Goal: Task Accomplishment & Management: Complete application form

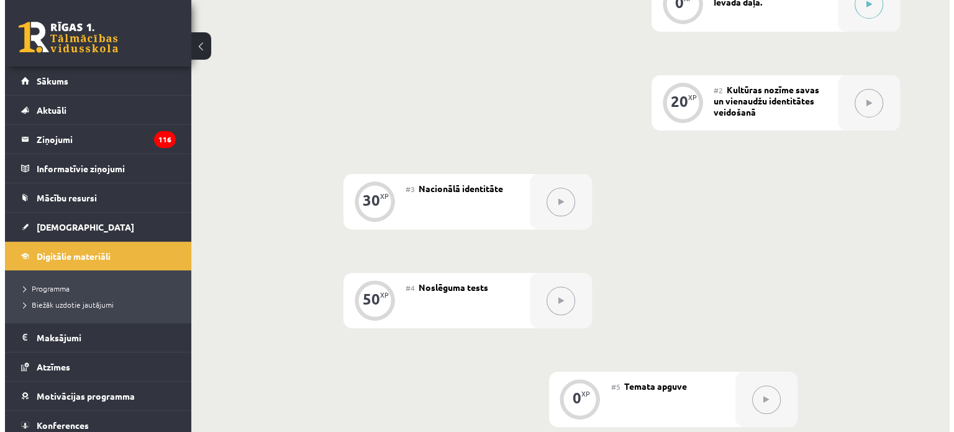
scroll to position [310, 0]
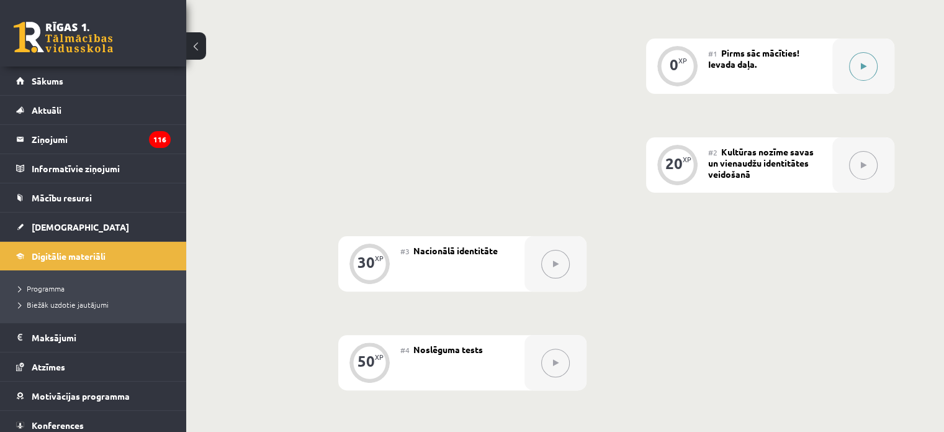
click at [858, 71] on button at bounding box center [863, 66] width 29 height 29
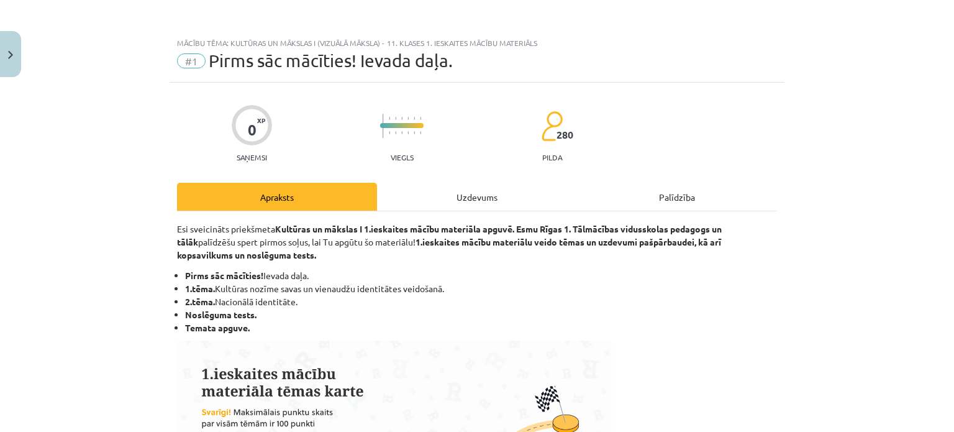
click at [456, 197] on div "Uzdevums" at bounding box center [477, 197] width 200 height 28
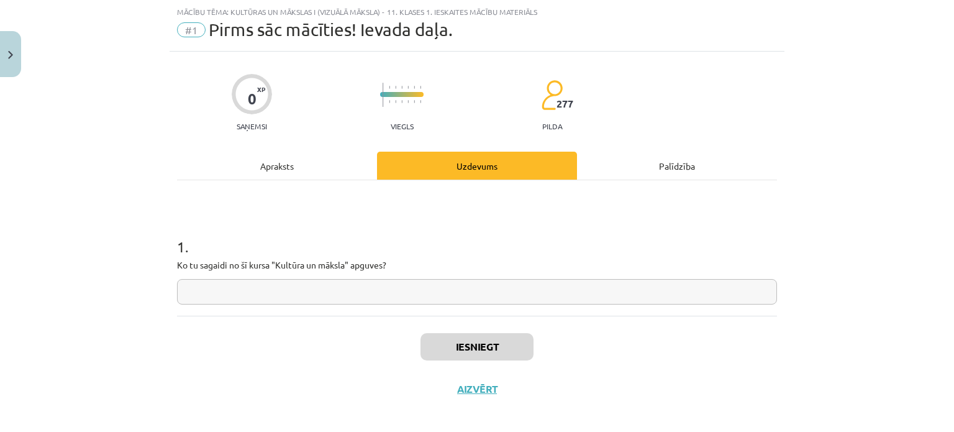
click at [276, 297] on input "text" at bounding box center [477, 291] width 600 height 25
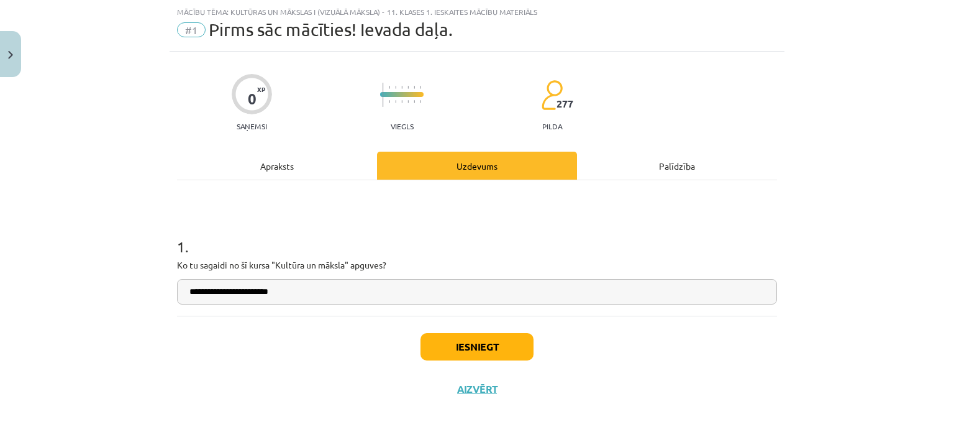
type input "**********"
click at [475, 346] on button "Iesniegt" at bounding box center [476, 346] width 113 height 27
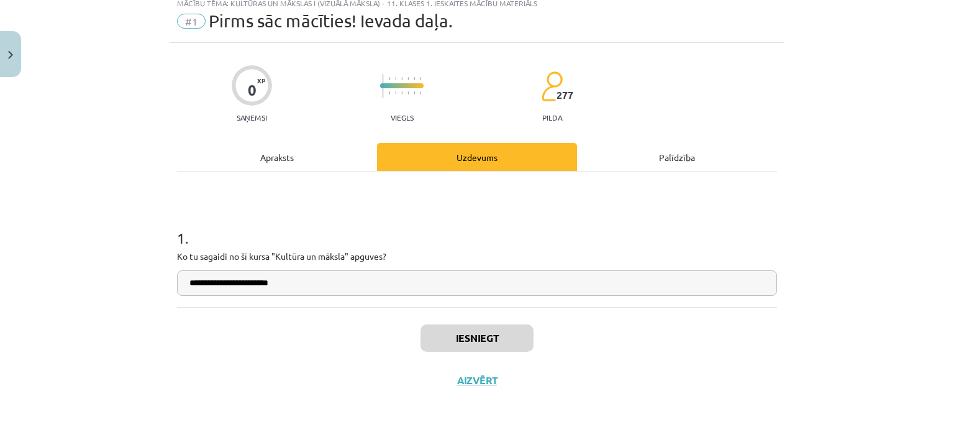
scroll to position [311, 0]
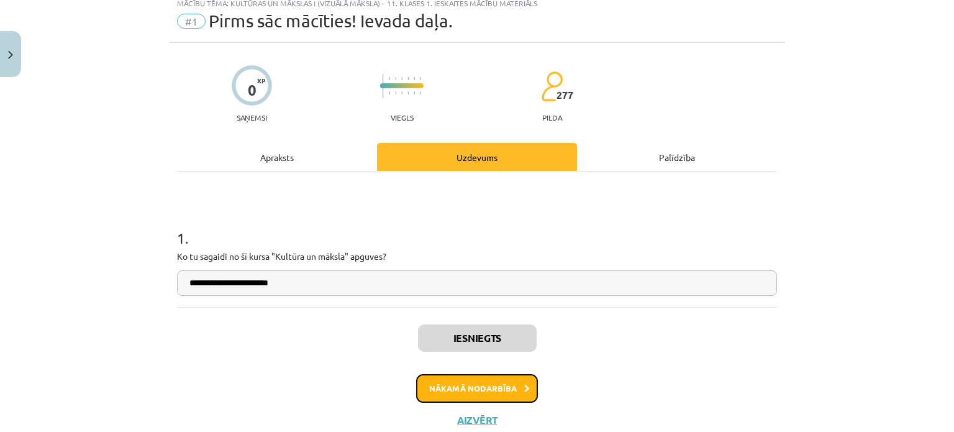
click at [510, 382] on button "Nākamā nodarbība" at bounding box center [477, 388] width 122 height 29
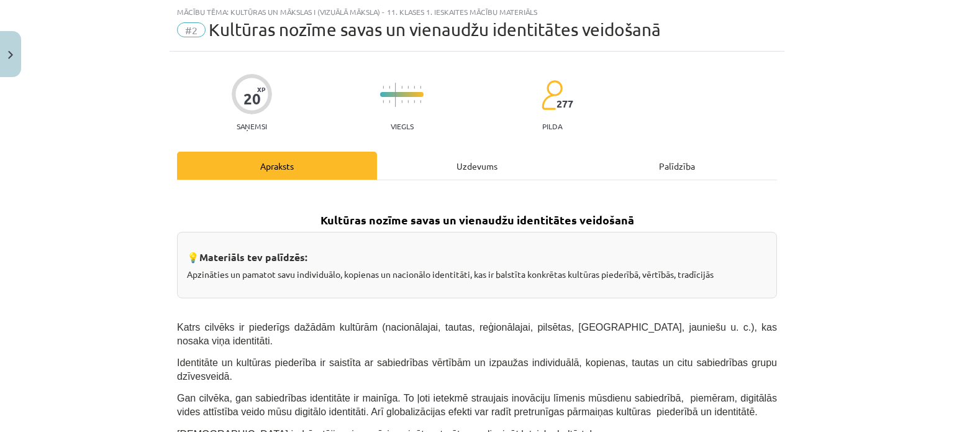
scroll to position [56, 0]
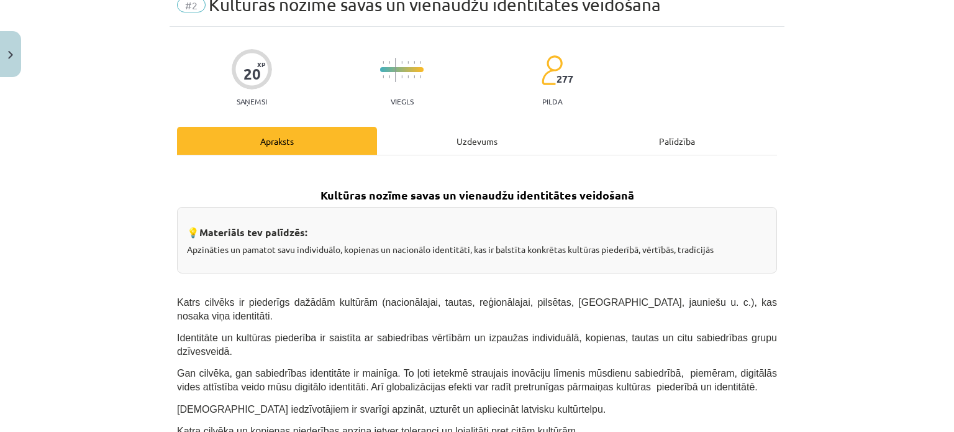
click at [438, 147] on div "Uzdevums" at bounding box center [477, 141] width 200 height 28
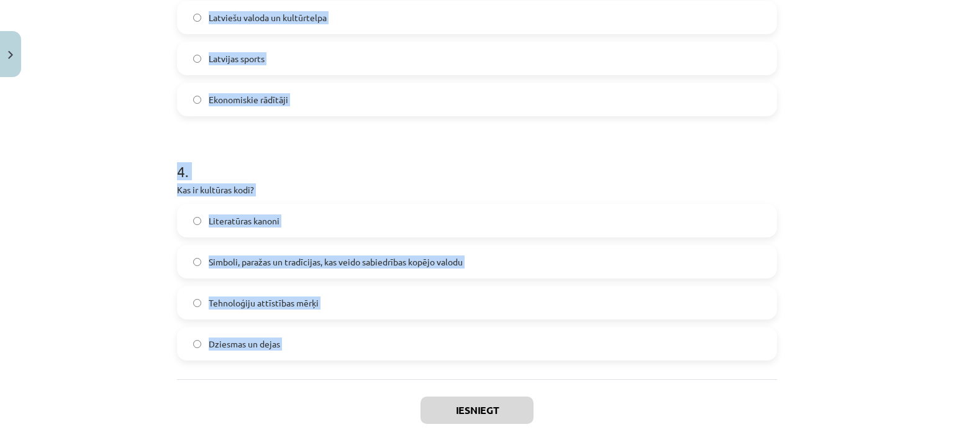
scroll to position [900, 0]
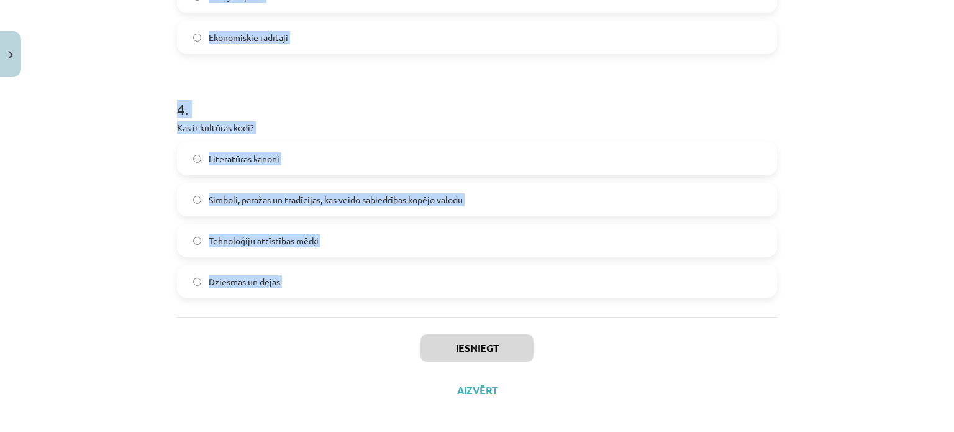
drag, startPoint x: 171, startPoint y: 237, endPoint x: 315, endPoint y: 322, distance: 168.1
click at [315, 322] on div "Mācību tēma: Kultūras un mākslas i (vizuālā māksla) - 11. klases 1. ieskaites m…" at bounding box center [477, 216] width 954 height 432
copy form "1 . Kāds ir Latvijas valsts uzdevums saskaņā ar Latvijas Satversmi? Attīstīt te…"
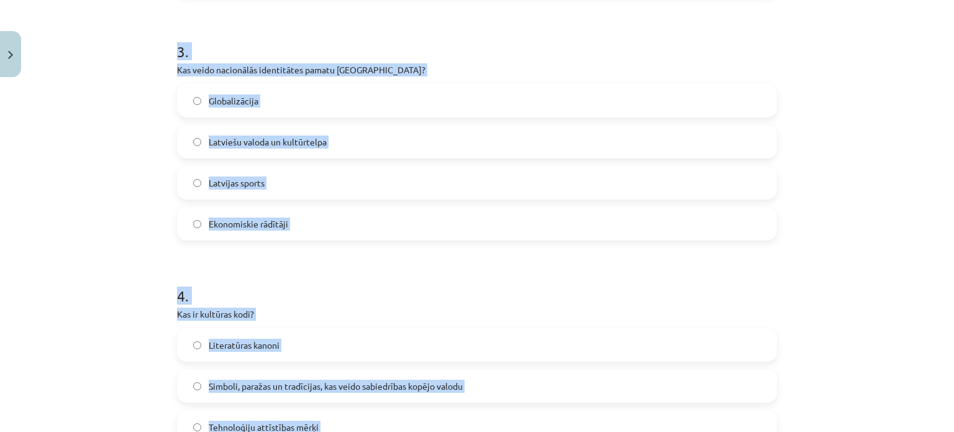
click at [139, 117] on div "Mācību tēma: Kultūras un mākslas i (vizuālā māksla) - 11. klases 1. ieskaites m…" at bounding box center [477, 216] width 954 height 432
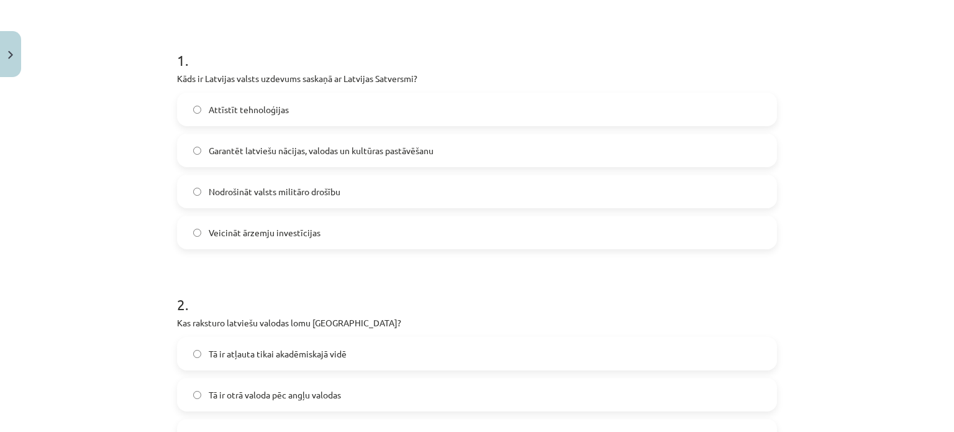
scroll to position [93, 0]
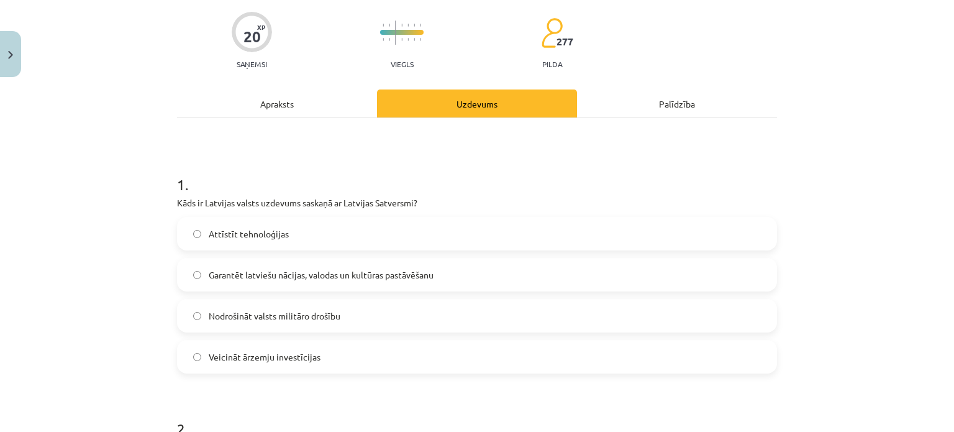
click at [308, 265] on label "Garantēt latviešu nācijas, valodas un kultūras pastāvēšanu" at bounding box center [476, 274] width 597 height 31
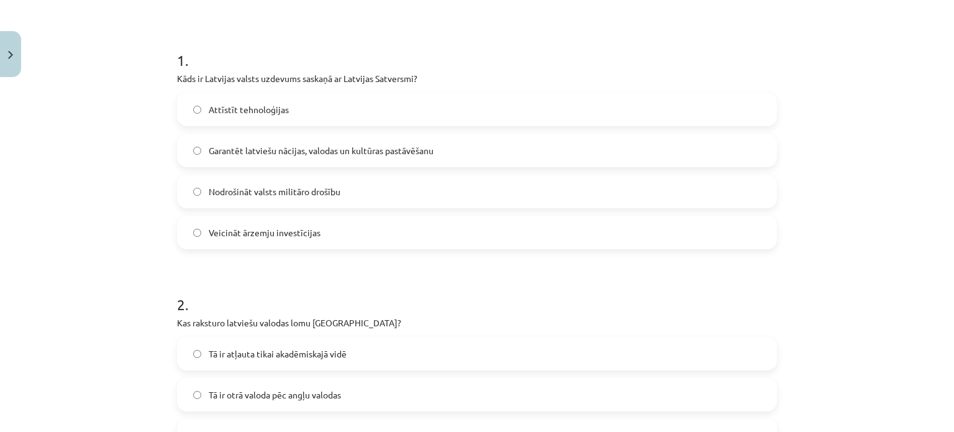
scroll to position [279, 0]
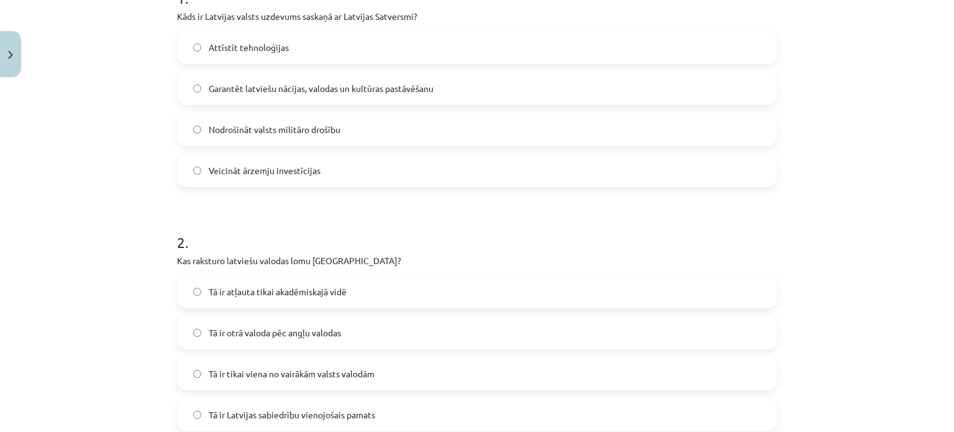
click at [268, 281] on label "Tā ir atļauta tikai akadēmiskajā vidē" at bounding box center [476, 291] width 597 height 31
click at [302, 411] on span "Tā ir Latvijas sabiedrību vienojošais pamats" at bounding box center [292, 414] width 166 height 13
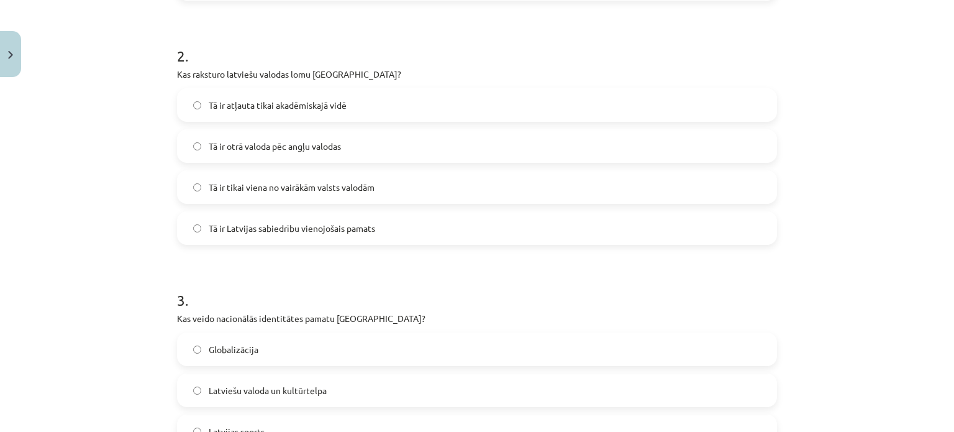
scroll to position [652, 0]
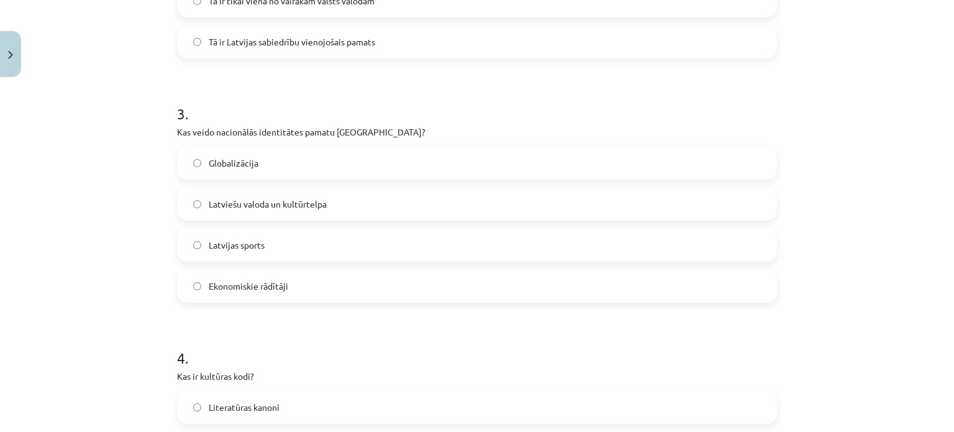
click at [248, 251] on label "Latvijas sports" at bounding box center [476, 244] width 597 height 31
click at [263, 197] on span "Latviešu valoda un kultūrtelpa" at bounding box center [268, 203] width 118 height 13
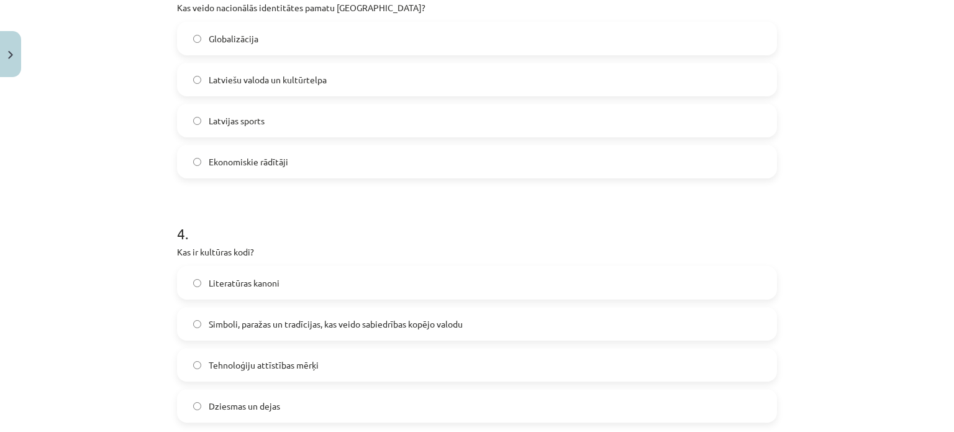
click at [249, 321] on span "Simboli, paražas un tradīcijas, kas veido sabiedrības kopējo valodu" at bounding box center [336, 323] width 254 height 13
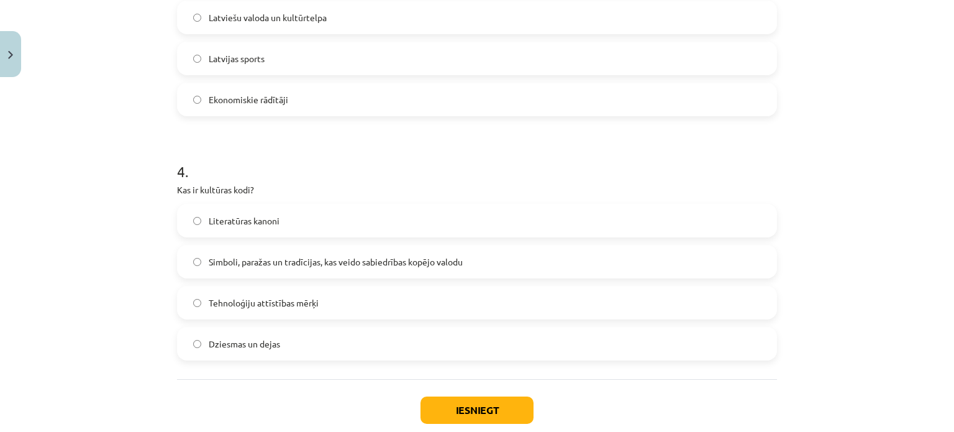
scroll to position [900, 0]
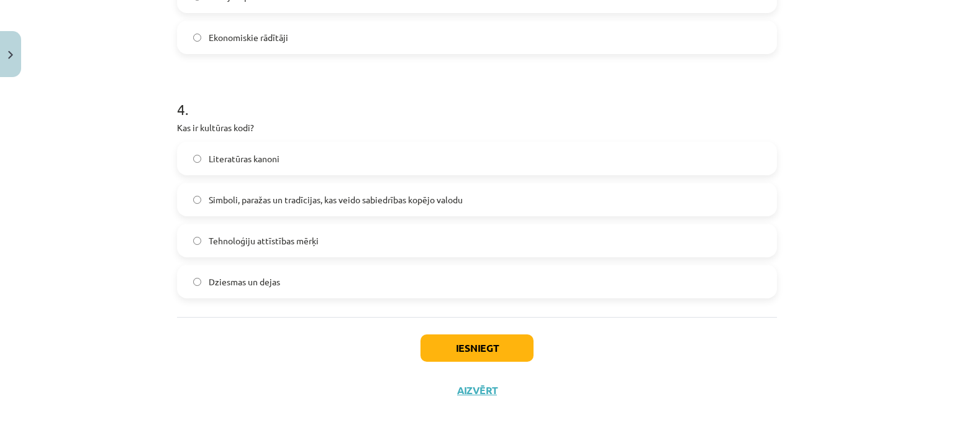
click at [479, 332] on div "Iesniegt Aizvērt" at bounding box center [477, 360] width 600 height 87
click at [481, 345] on button "Iesniegt" at bounding box center [476, 347] width 113 height 27
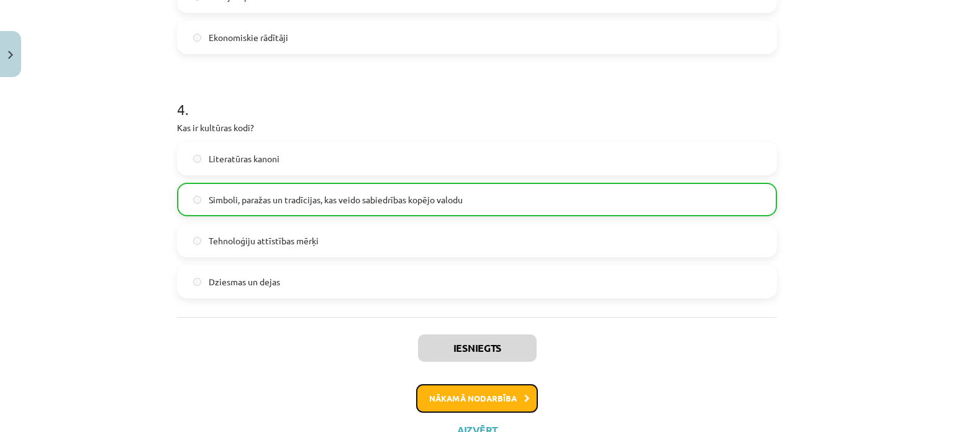
click at [474, 388] on button "Nākamā nodarbība" at bounding box center [477, 398] width 122 height 29
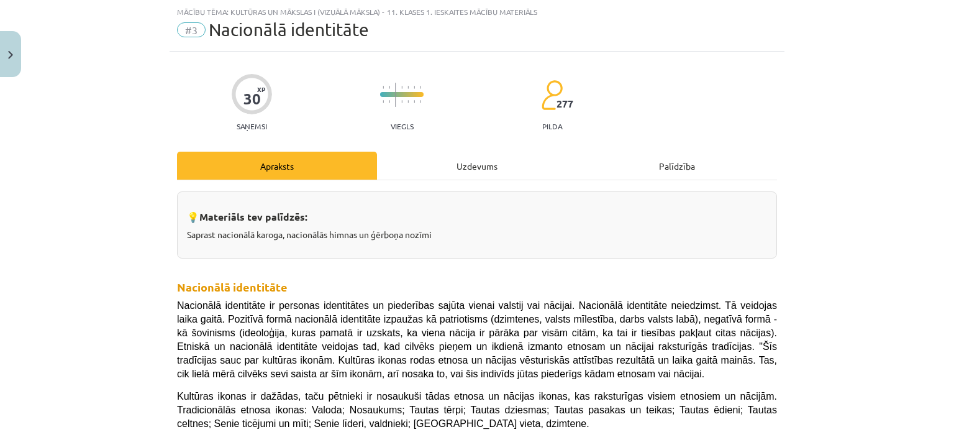
click at [441, 155] on div "Uzdevums" at bounding box center [477, 166] width 200 height 28
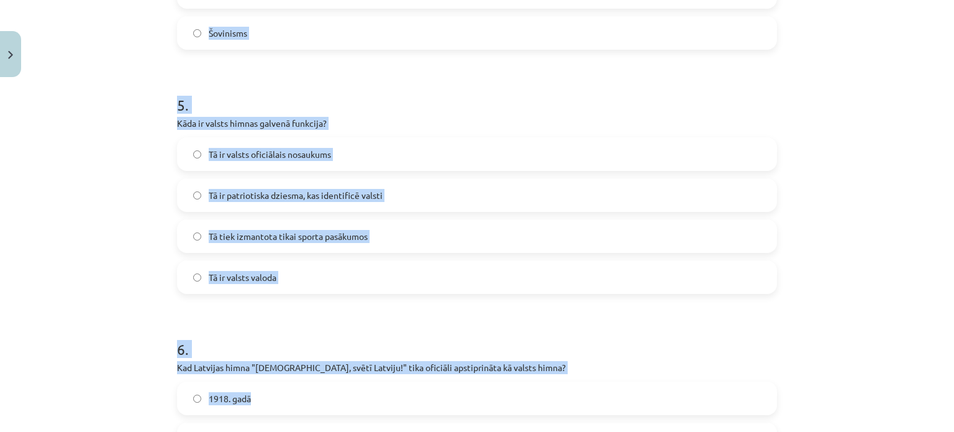
scroll to position [1335, 0]
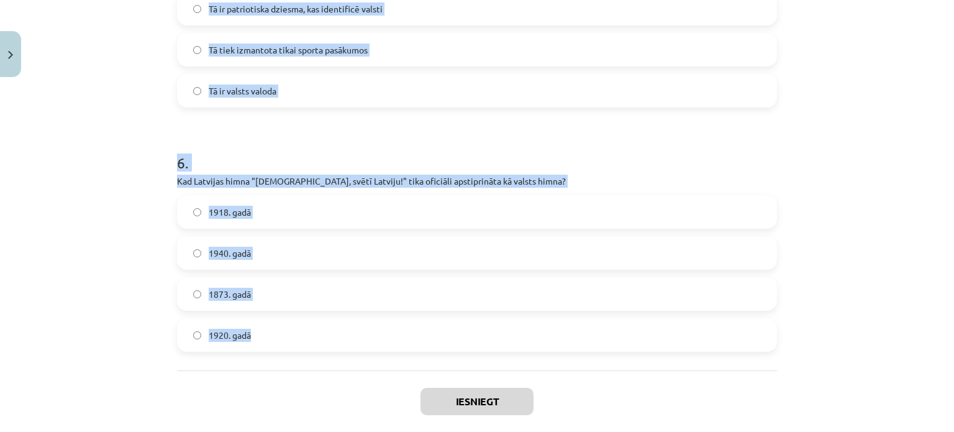
drag, startPoint x: 171, startPoint y: 181, endPoint x: 381, endPoint y: 330, distance: 256.5
copy form "4 . Lor Ipsumdol sitametconsectetura elitse doeiu tempo incid utl etdolorema al…"
click at [122, 98] on div "Mācību tēma: Kultūras un mākslas i (vizuālā māksla) - 11. klases 1. ieskaites m…" at bounding box center [477, 216] width 954 height 432
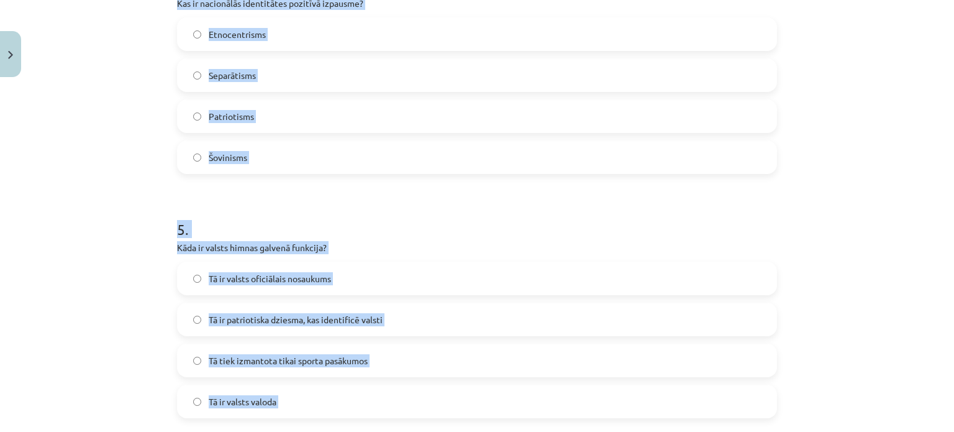
click at [119, 99] on div "Mācību tēma: Kultūras un mākslas i (vizuālā māksla) - 11. klases 1. ieskaites m…" at bounding box center [477, 216] width 954 height 432
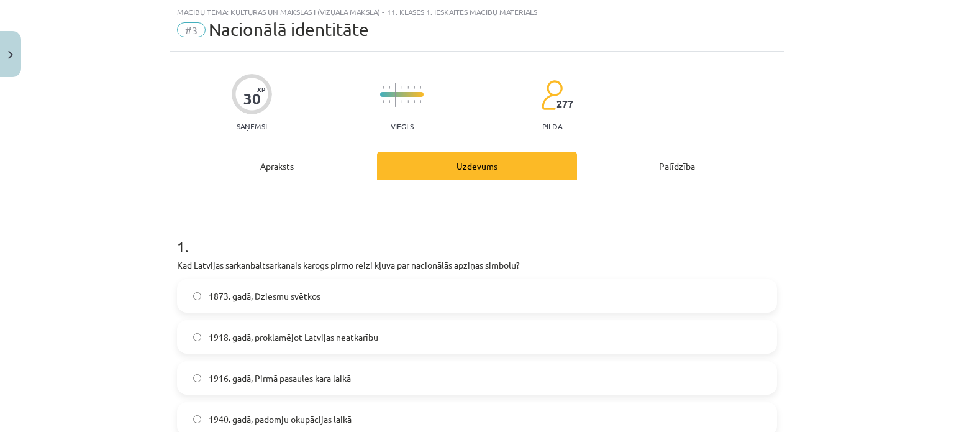
scroll to position [93, 0]
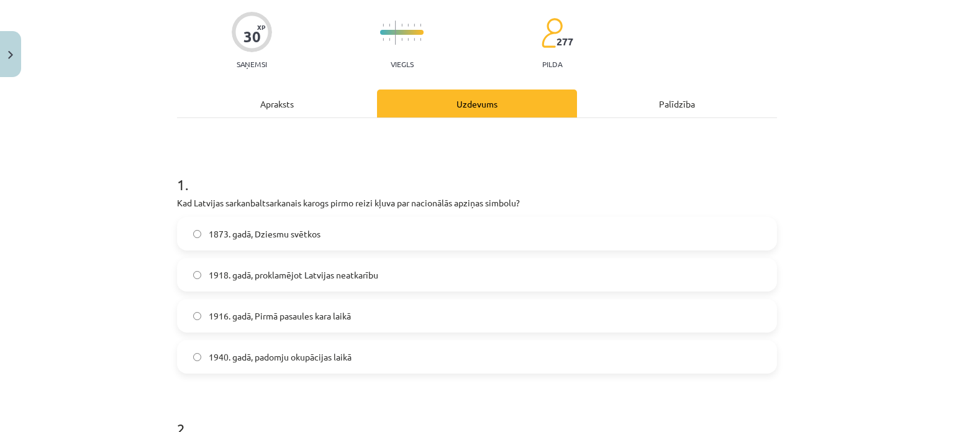
click at [335, 278] on span "1918. gadā, proklamējot Latvijas neatkarību" at bounding box center [294, 274] width 170 height 13
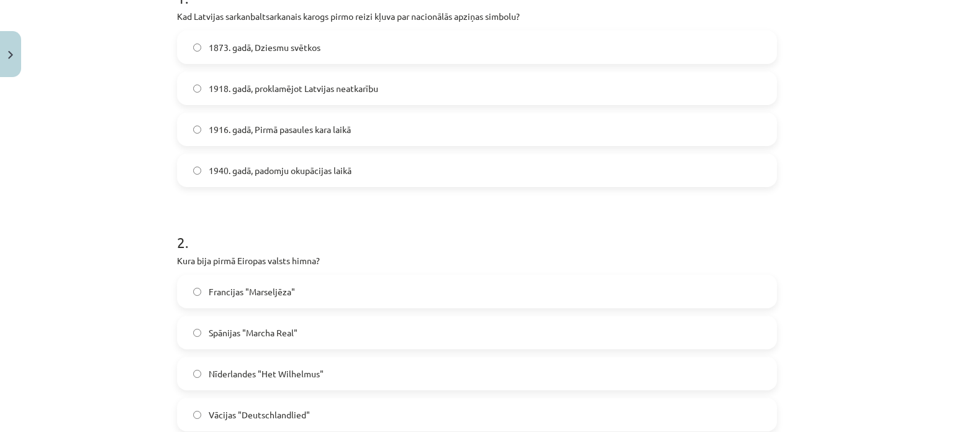
scroll to position [342, 0]
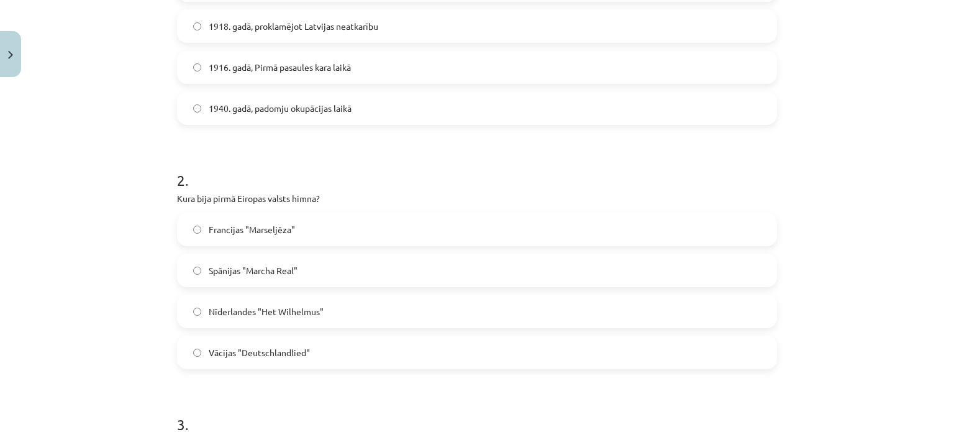
click at [271, 309] on span "Nīderlandes "Het Wilhelmus"" at bounding box center [266, 311] width 115 height 13
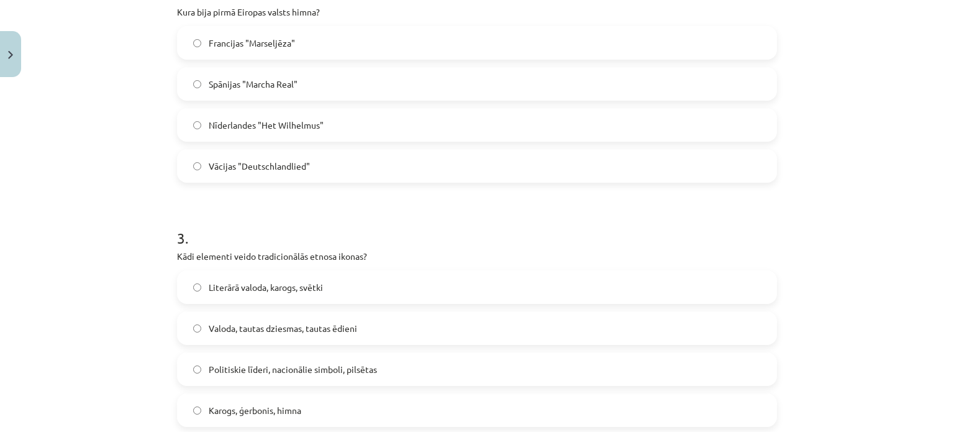
drag, startPoint x: 254, startPoint y: 404, endPoint x: 253, endPoint y: 393, distance: 10.6
click at [253, 404] on span "Karogs, ģerbonis, himna" at bounding box center [255, 410] width 93 height 13
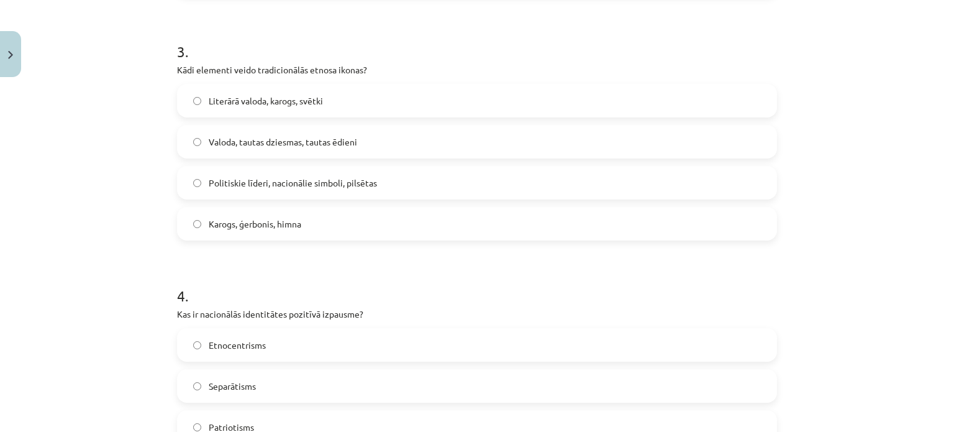
scroll to position [838, 0]
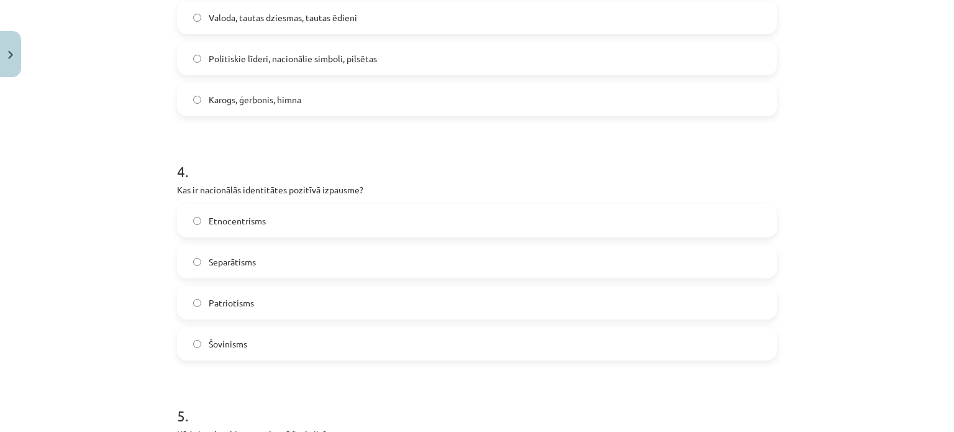
drag, startPoint x: 237, startPoint y: 300, endPoint x: 261, endPoint y: 251, distance: 54.7
click at [237, 299] on span "Patriotisms" at bounding box center [231, 302] width 45 height 13
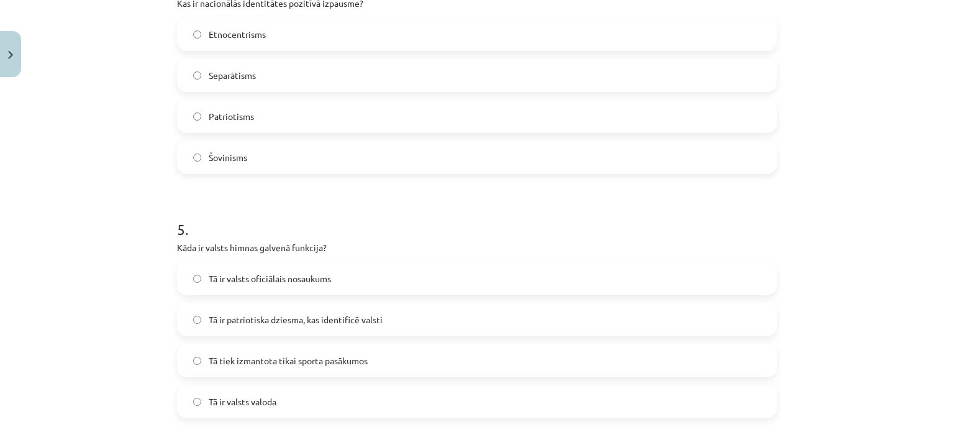
click at [258, 322] on span "Tā ir patriotiska dziesma, kas identificē valsti" at bounding box center [296, 319] width 174 height 13
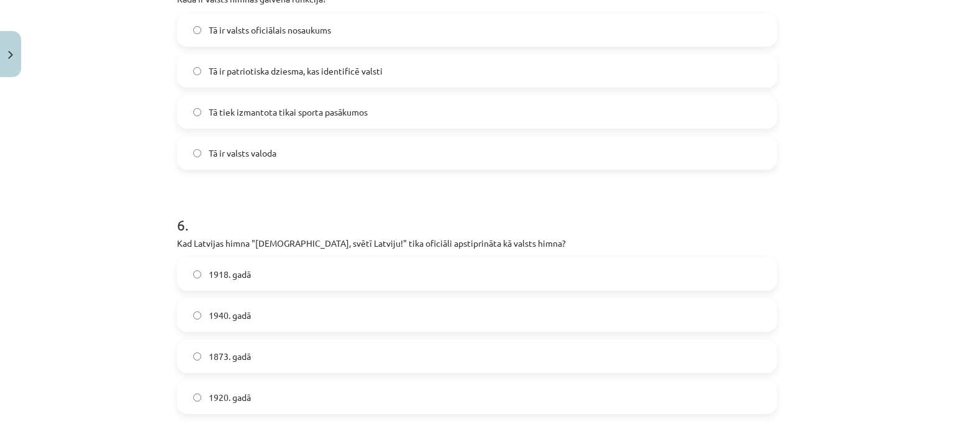
scroll to position [1335, 0]
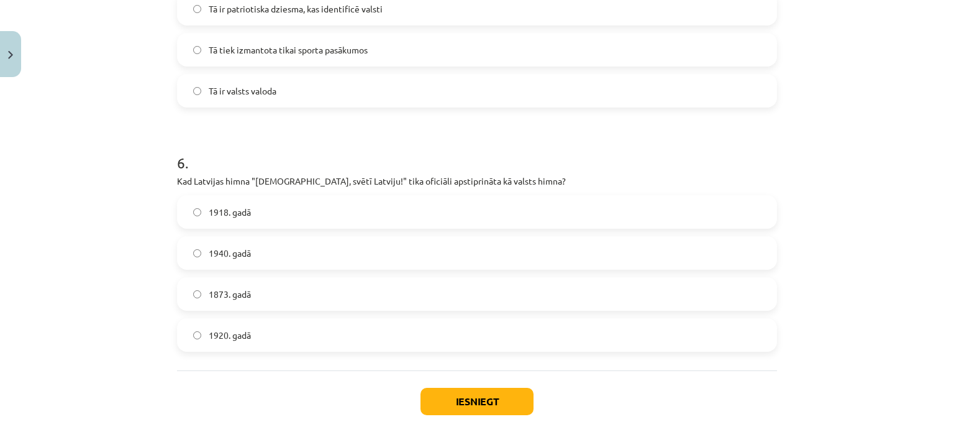
drag, startPoint x: 273, startPoint y: 296, endPoint x: 353, endPoint y: 335, distance: 89.4
click at [274, 296] on label "1873. gadā" at bounding box center [476, 293] width 597 height 31
click at [479, 389] on button "Iesniegt" at bounding box center [476, 400] width 113 height 27
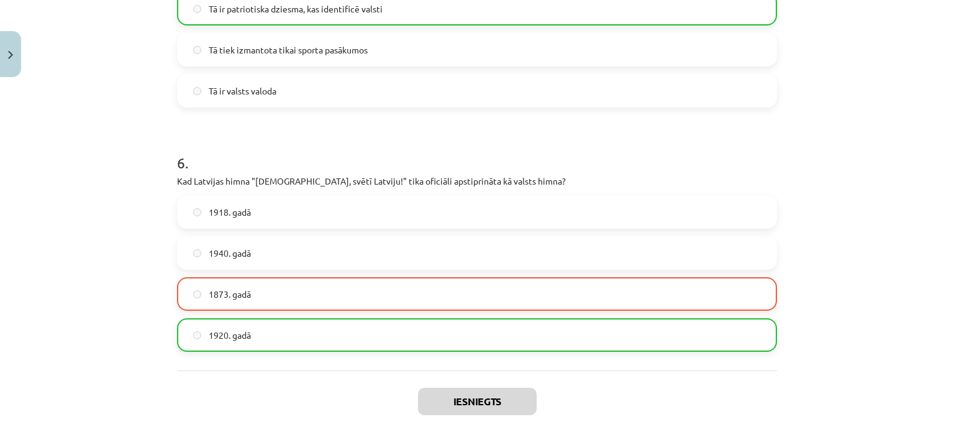
scroll to position [1437, 0]
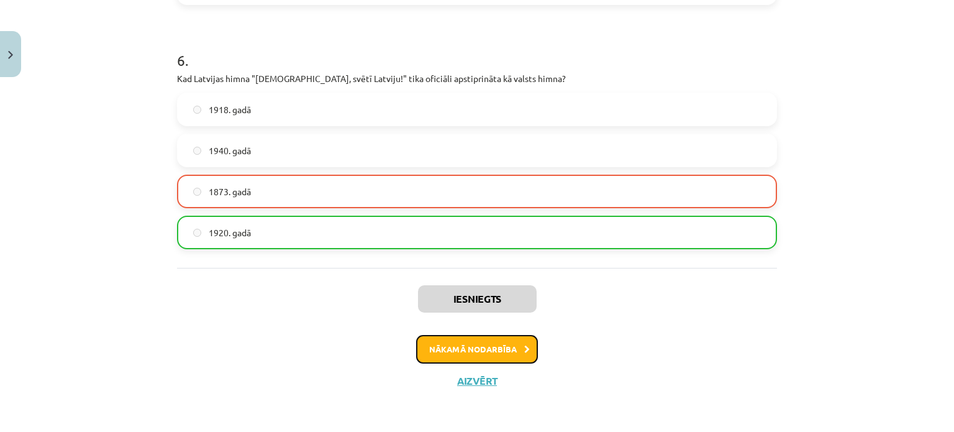
click at [489, 345] on button "Nākamā nodarbība" at bounding box center [477, 349] width 122 height 29
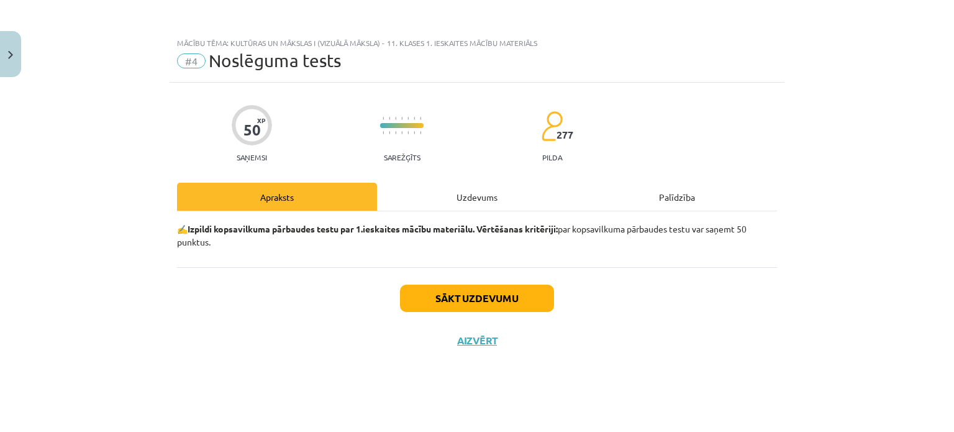
click at [463, 199] on div "Uzdevums" at bounding box center [477, 197] width 200 height 28
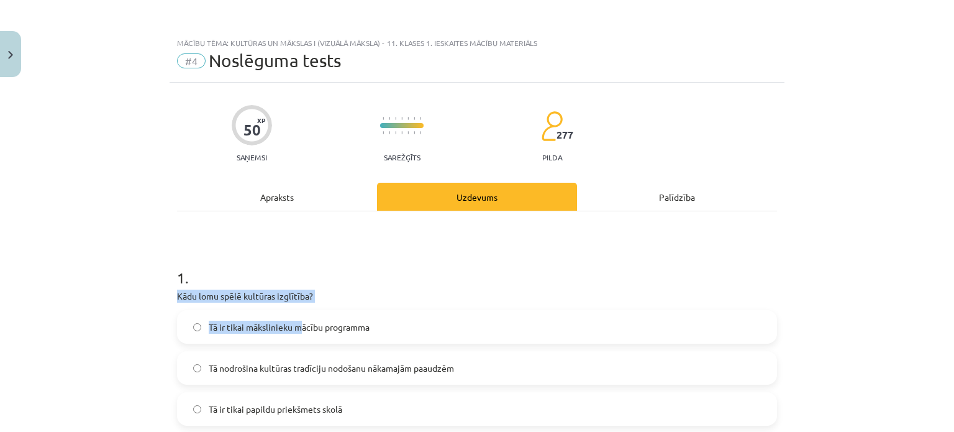
drag, startPoint x: 182, startPoint y: 263, endPoint x: 281, endPoint y: 301, distance: 106.1
click at [295, 304] on div "1 . Kādu lomu spēlē kultūras izglītība? Tā ir tikai mākslinieku mācību programm…" at bounding box center [477, 356] width 600 height 219
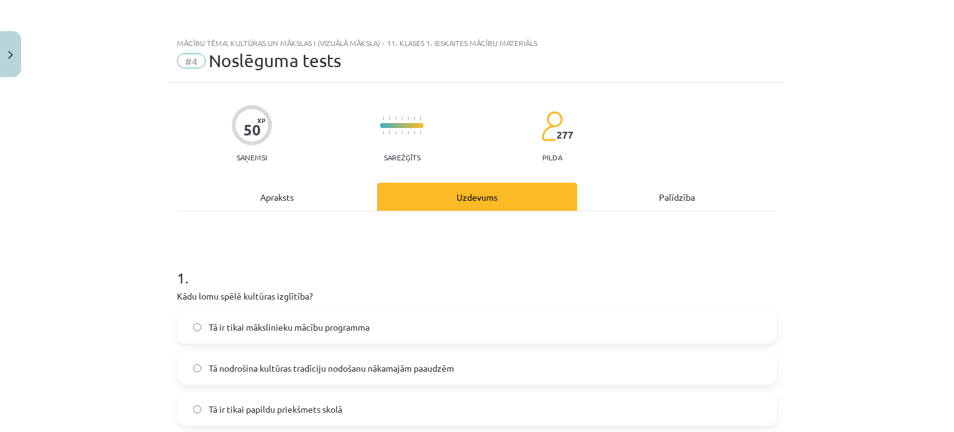
click at [144, 245] on div "Mācību tēma: Kultūras un mākslas i (vizuālā māksla) - 11. klases 1. ieskaites m…" at bounding box center [477, 216] width 954 height 432
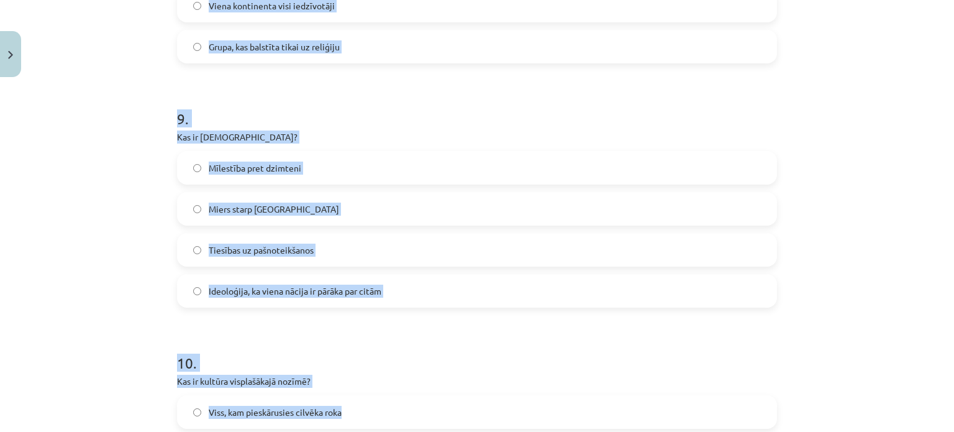
scroll to position [2297, 0]
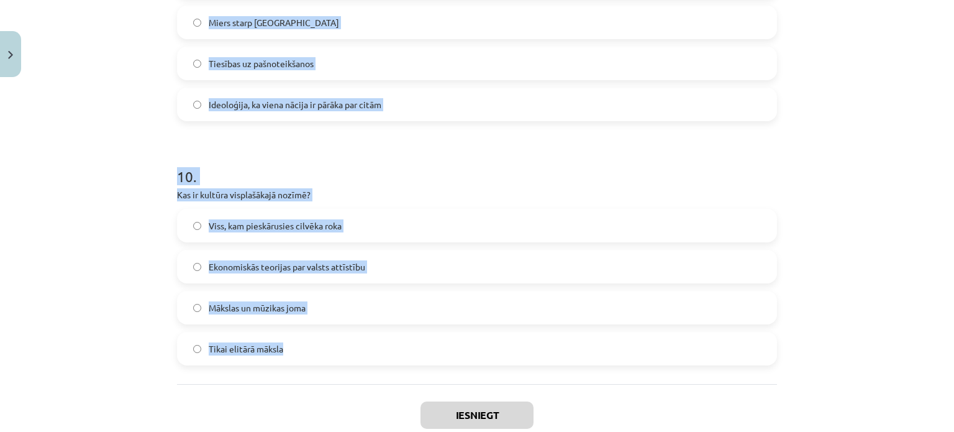
drag, startPoint x: 163, startPoint y: 273, endPoint x: 374, endPoint y: 346, distance: 222.9
click at [374, 346] on div "Mācību tēma: Kultūras un mākslas i (vizuālā māksla) - 11. klases 1. ieskaites m…" at bounding box center [477, 216] width 954 height 432
copy form "5 . Lore ipsu dolor sitametc adipiscin? El se doeiu temporincid utlabo etdolore…"
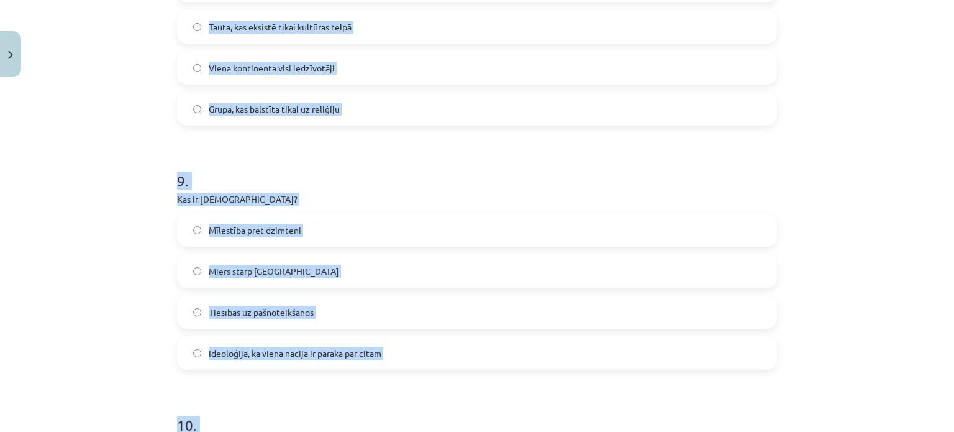
click at [94, 101] on div "Mācību tēma: Kultūras un mākslas i (vizuālā māksla) - 11. klases 1. ieskaites m…" at bounding box center [477, 216] width 954 height 432
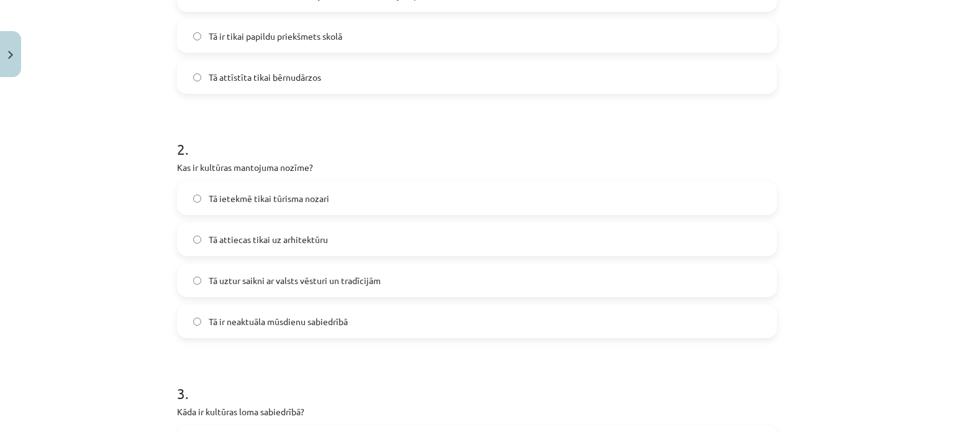
scroll to position [124, 0]
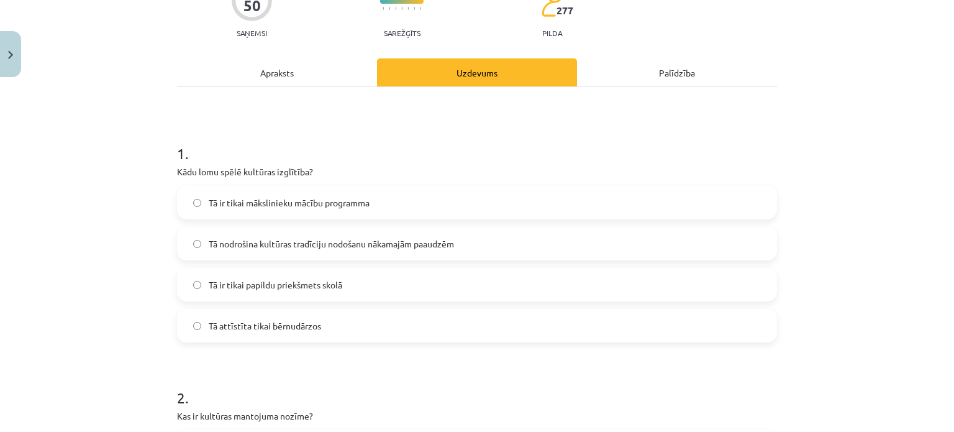
drag, startPoint x: 367, startPoint y: 240, endPoint x: 368, endPoint y: 189, distance: 51.5
click at [367, 238] on span "Tā nodrošina kultūras tradīciju nodošanu nākamajām paaudzēm" at bounding box center [331, 243] width 245 height 13
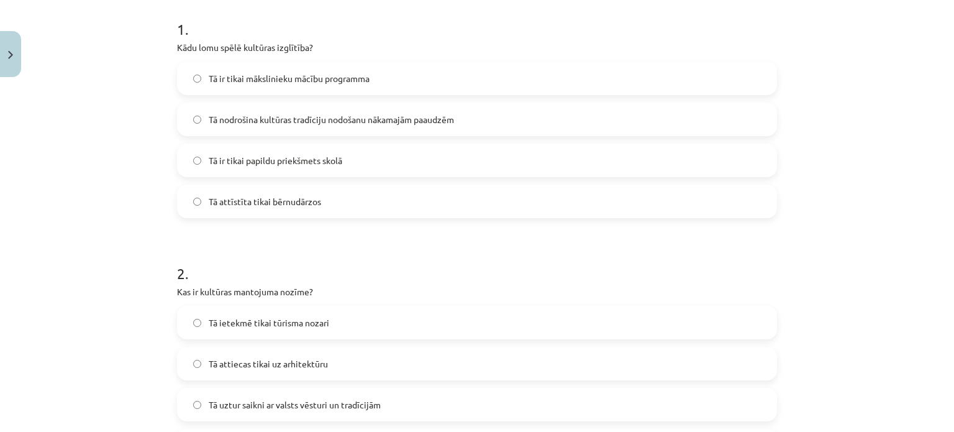
scroll to position [310, 0]
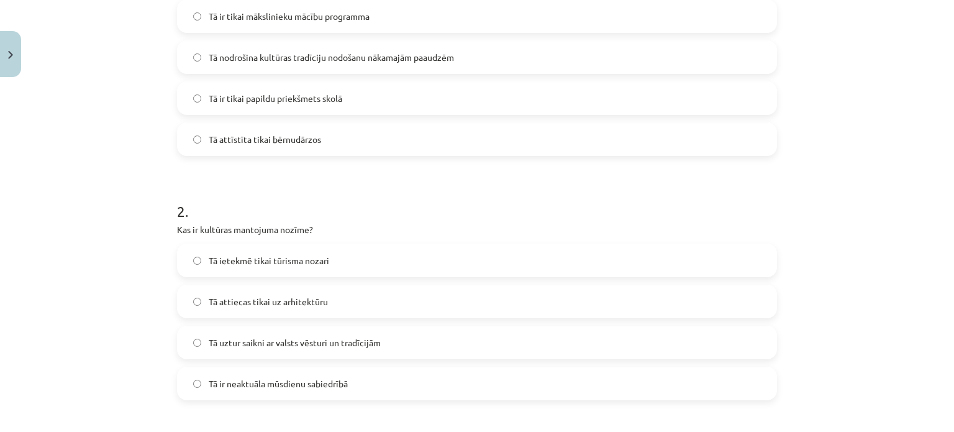
click at [314, 340] on span "Tā uztur saikni ar valsts vēsturi un tradīcijām" at bounding box center [295, 342] width 172 height 13
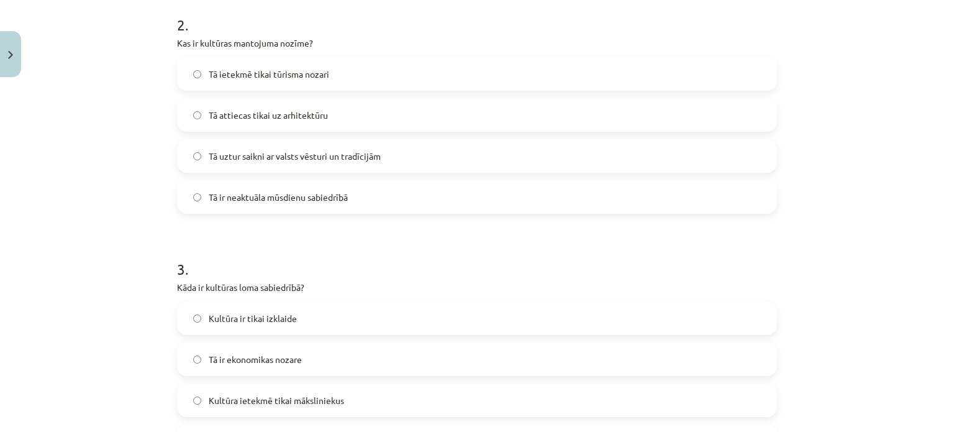
scroll to position [559, 0]
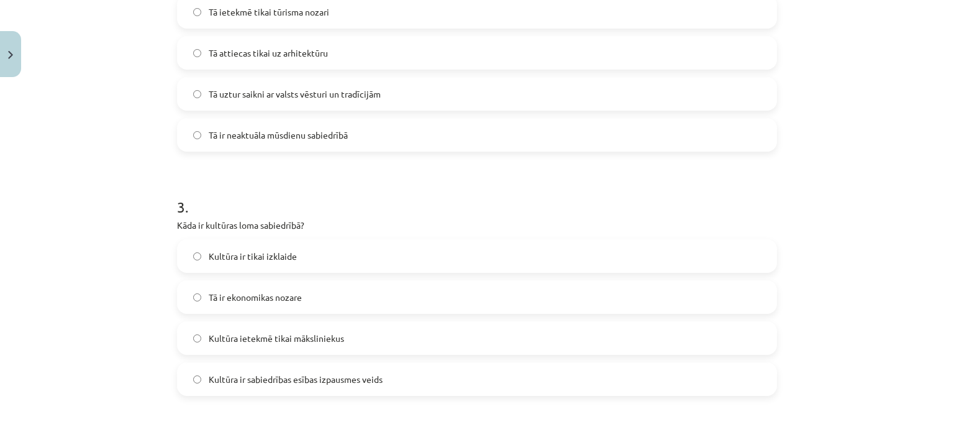
click at [358, 373] on span "Kultūra ir sabiedrības esības izpausmes veids" at bounding box center [296, 379] width 174 height 13
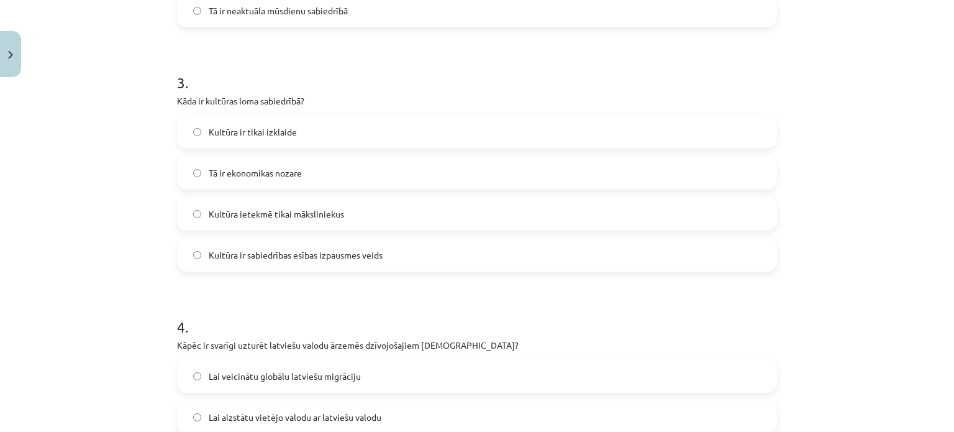
scroll to position [807, 0]
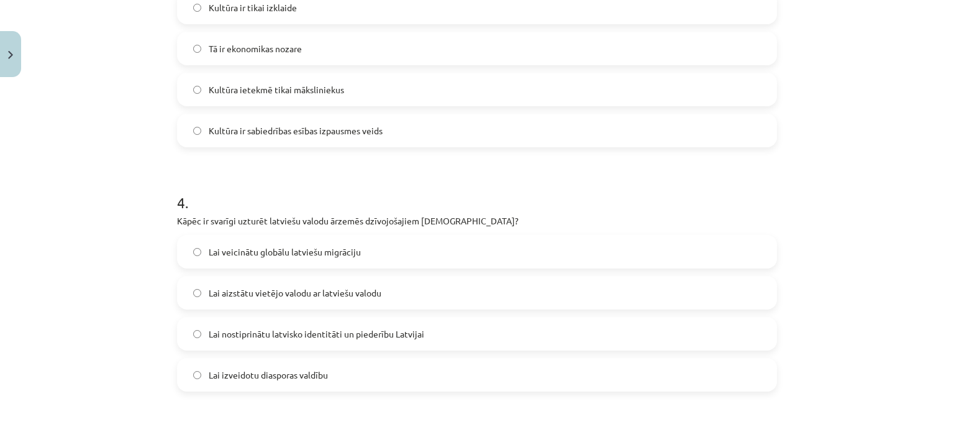
click at [363, 325] on label "Lai nostiprinātu latvisko identitāti un piederību Latvijai" at bounding box center [476, 333] width 597 height 31
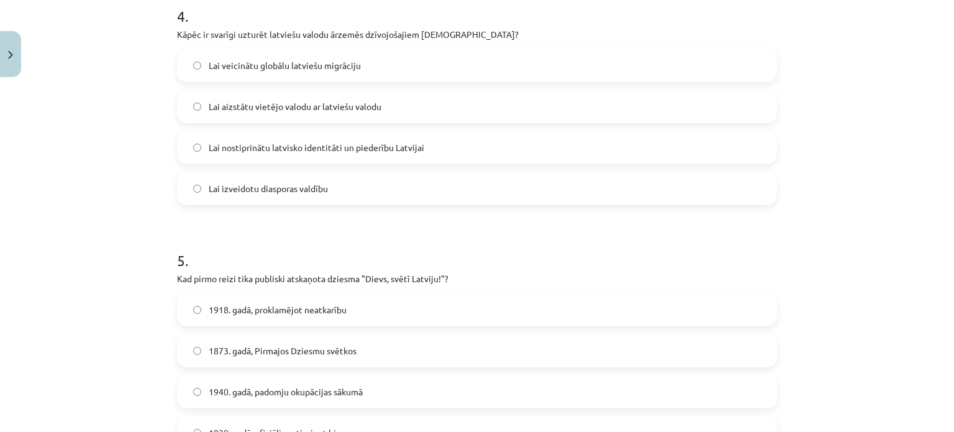
scroll to position [1056, 0]
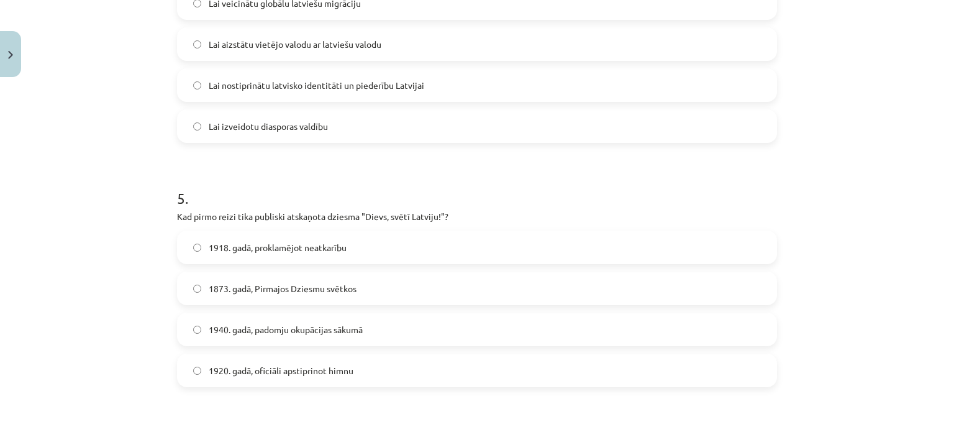
click at [318, 288] on span "1873. gadā, Pirmajos Dziesmu svētkos" at bounding box center [283, 288] width 148 height 13
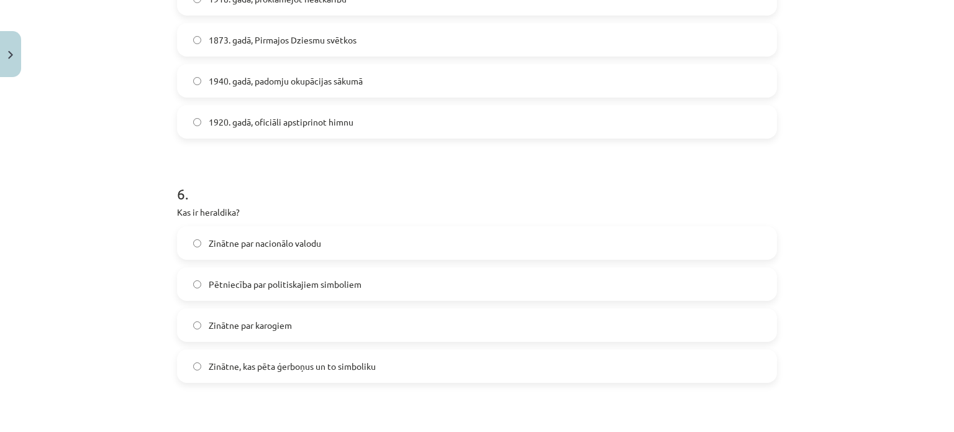
click at [360, 362] on span "Zinātne, kas pēta ģerboņus un to simboliku" at bounding box center [292, 366] width 167 height 13
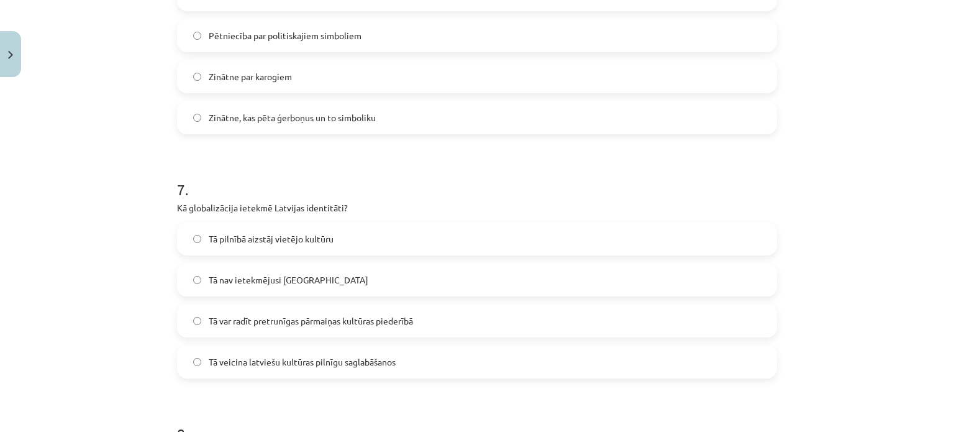
drag, startPoint x: 385, startPoint y: 325, endPoint x: 346, endPoint y: 297, distance: 48.1
click at [385, 324] on span "Tā var radīt pretrunīgas pārmaiņas kultūras piederībā" at bounding box center [311, 320] width 204 height 13
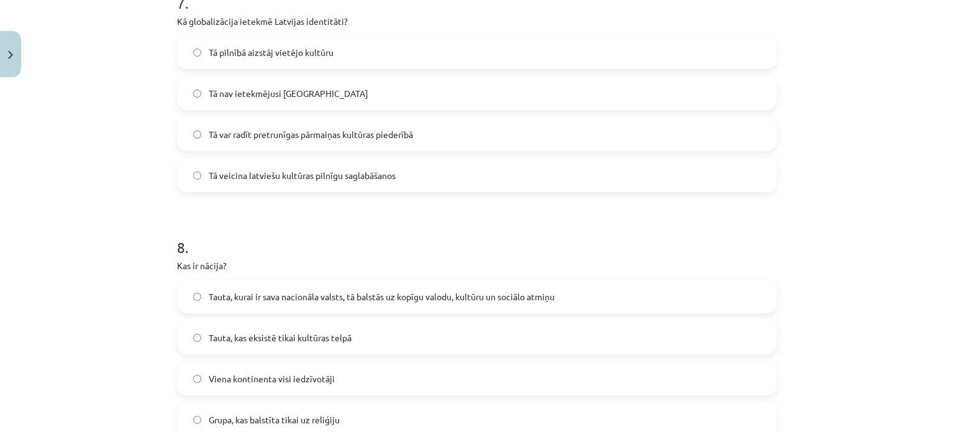
scroll to position [1801, 0]
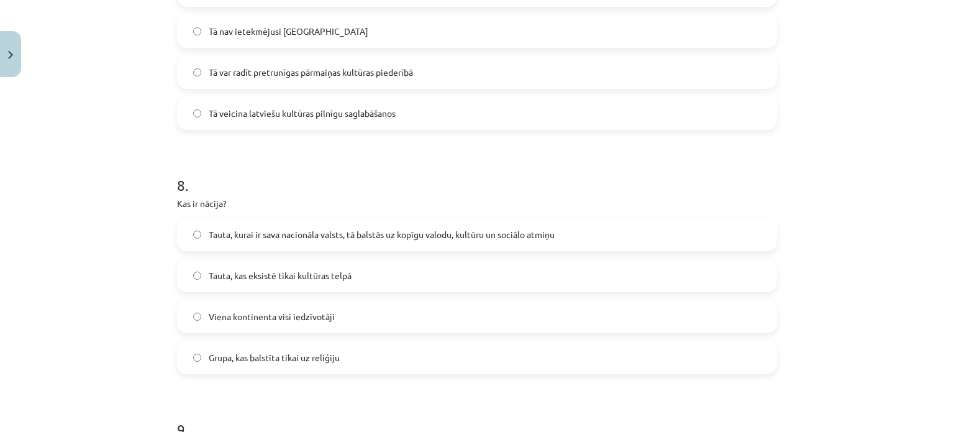
click at [469, 235] on span "Tauta, kurai ir sava nacionāla valsts, tā balstās uz kopīgu valodu, kultūru un …" at bounding box center [382, 234] width 346 height 13
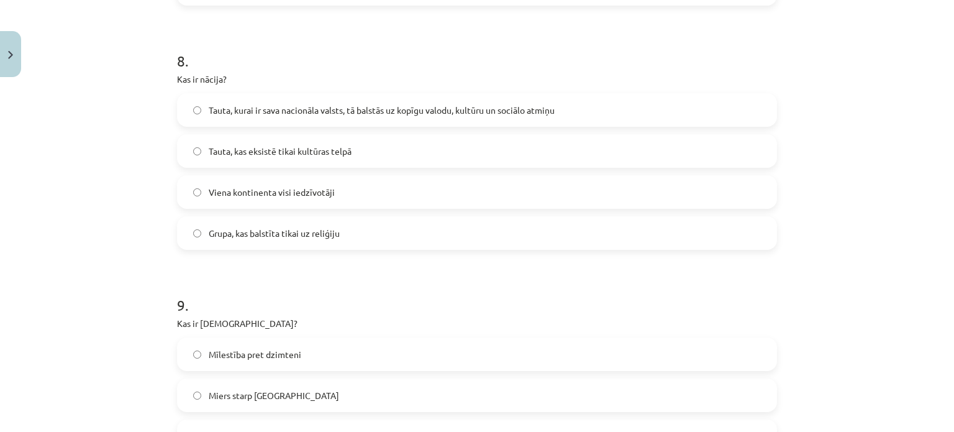
scroll to position [2111, 0]
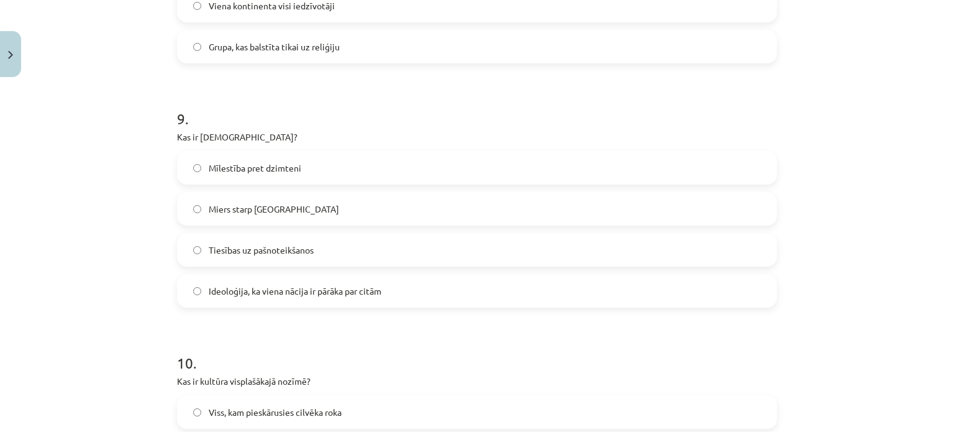
click at [312, 281] on label "Ideoloģija, ka viena nācija ir pārāka par citām" at bounding box center [476, 290] width 597 height 31
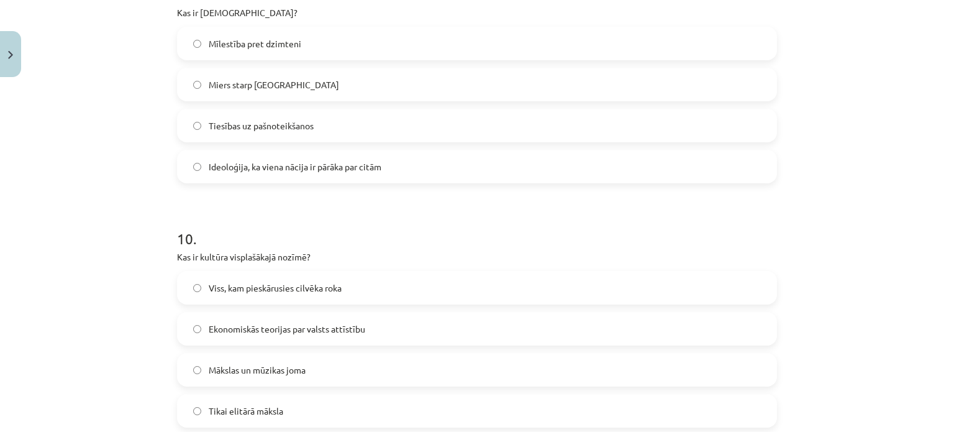
scroll to position [2297, 0]
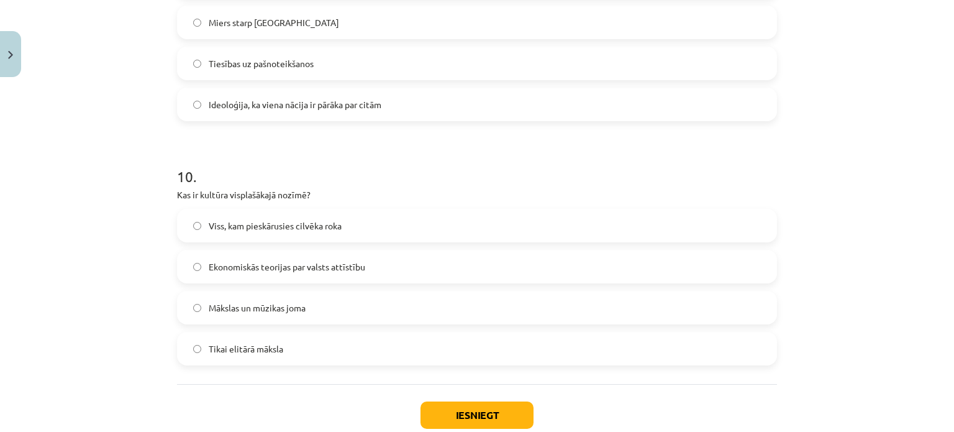
drag, startPoint x: 276, startPoint y: 227, endPoint x: 397, endPoint y: 355, distance: 177.0
click at [276, 227] on span "Viss, kam pieskārusies cilvēka roka" at bounding box center [275, 225] width 133 height 13
click at [461, 422] on button "Iesniegt" at bounding box center [476, 414] width 113 height 27
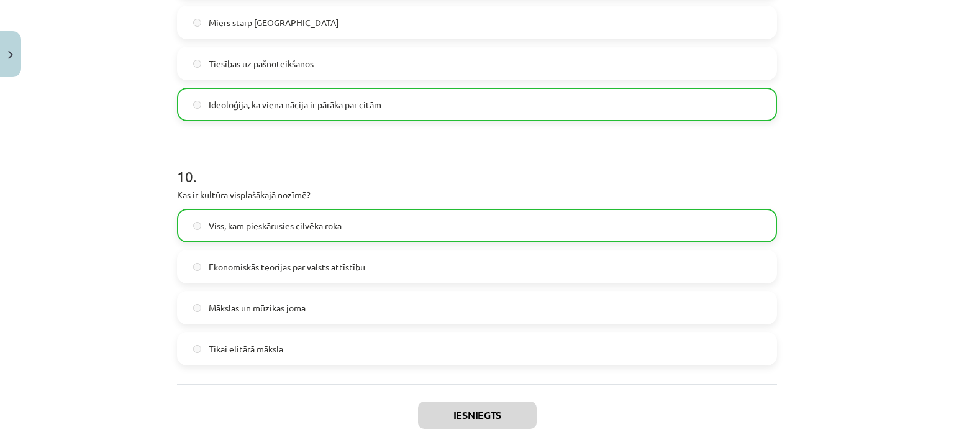
scroll to position [2360, 0]
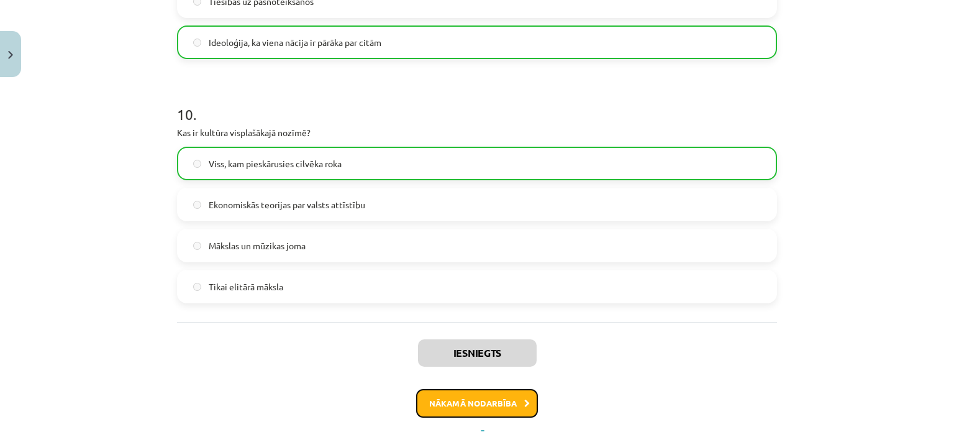
click at [476, 402] on button "Nākamā nodarbība" at bounding box center [477, 403] width 122 height 29
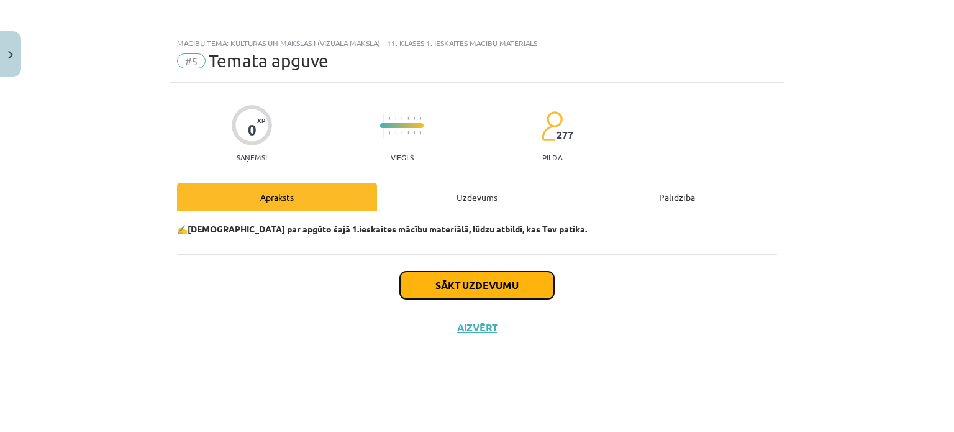
click at [469, 283] on button "Sākt uzdevumu" at bounding box center [477, 284] width 154 height 27
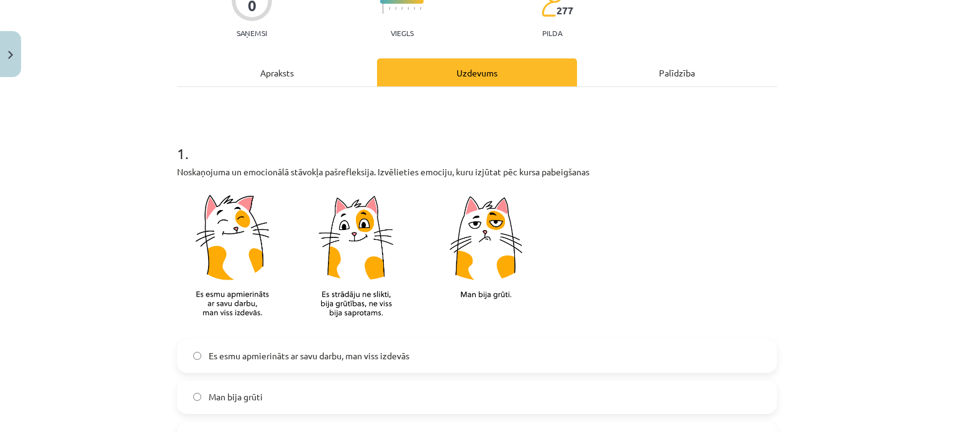
scroll to position [310, 0]
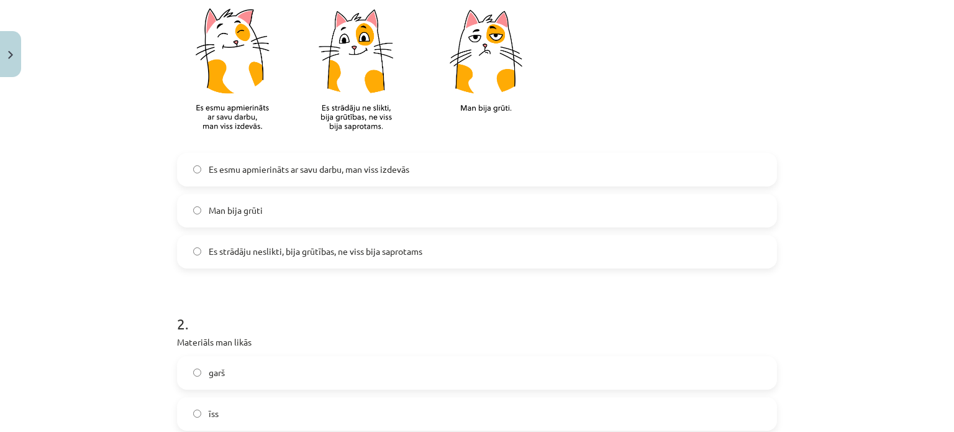
click at [251, 167] on span "Es esmu apmierināts ar savu darbu, man viss izdevās" at bounding box center [309, 169] width 201 height 13
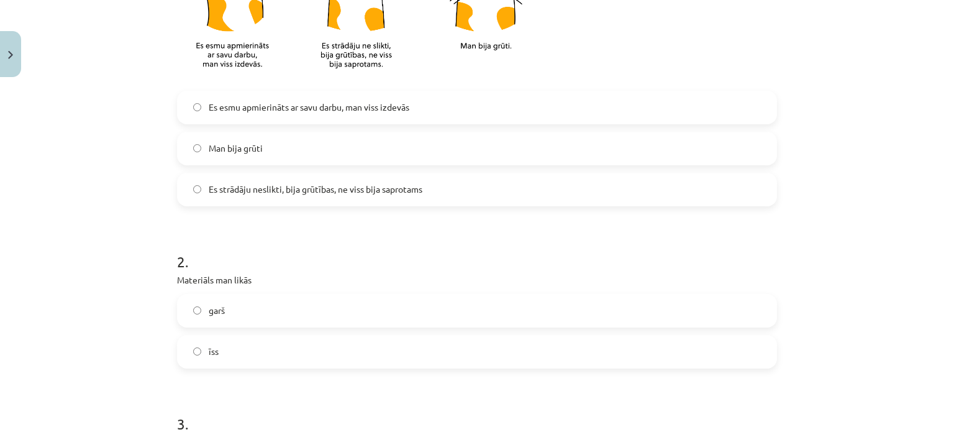
scroll to position [435, 0]
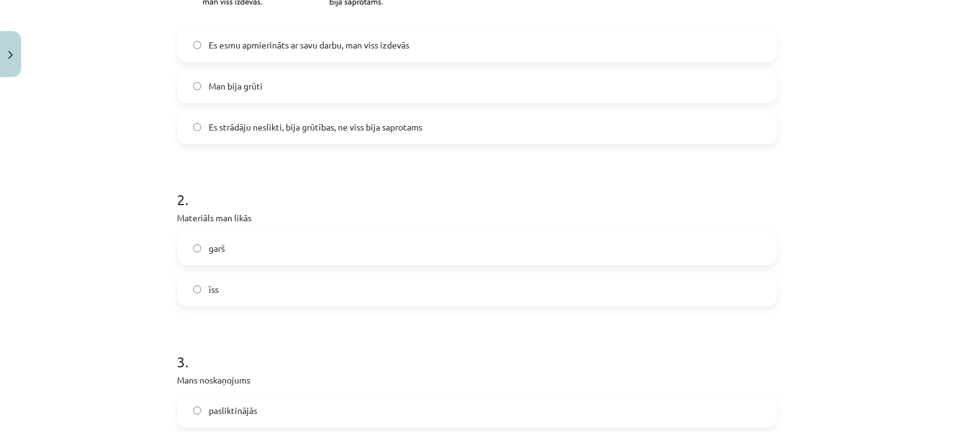
click at [214, 283] on span "īss" at bounding box center [214, 289] width 10 height 13
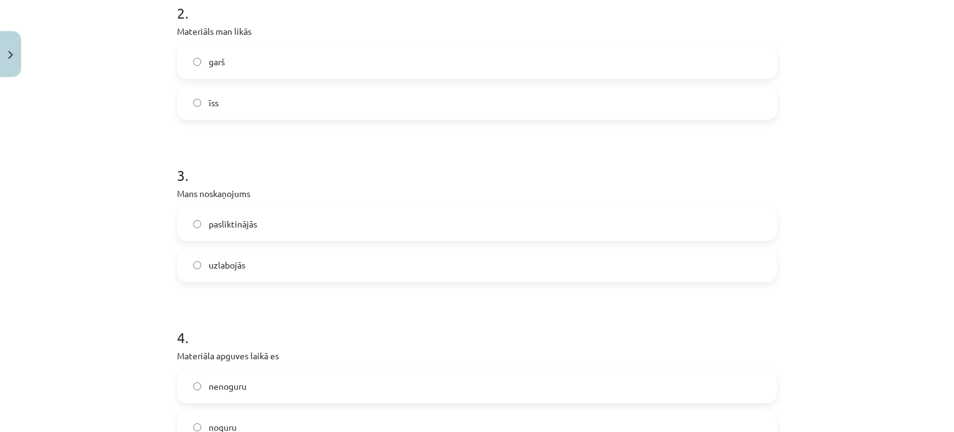
click at [237, 269] on span "uzlabojās" at bounding box center [227, 264] width 37 height 13
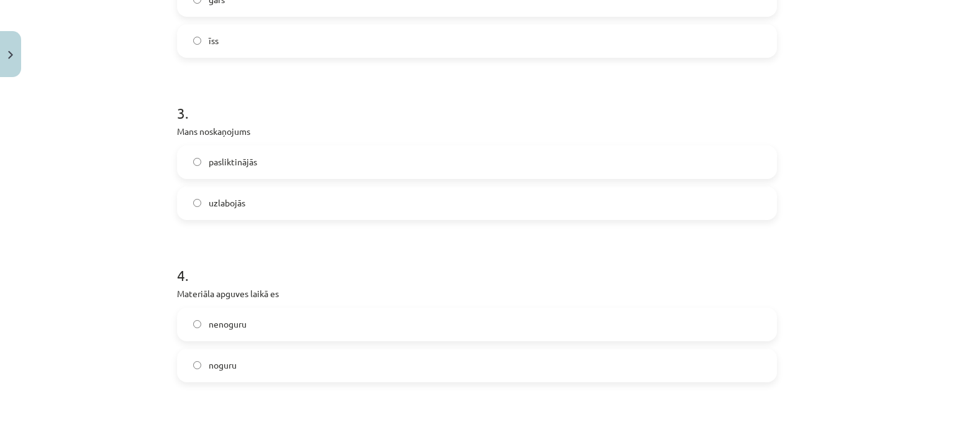
click at [243, 332] on label "nenoguru" at bounding box center [476, 324] width 597 height 31
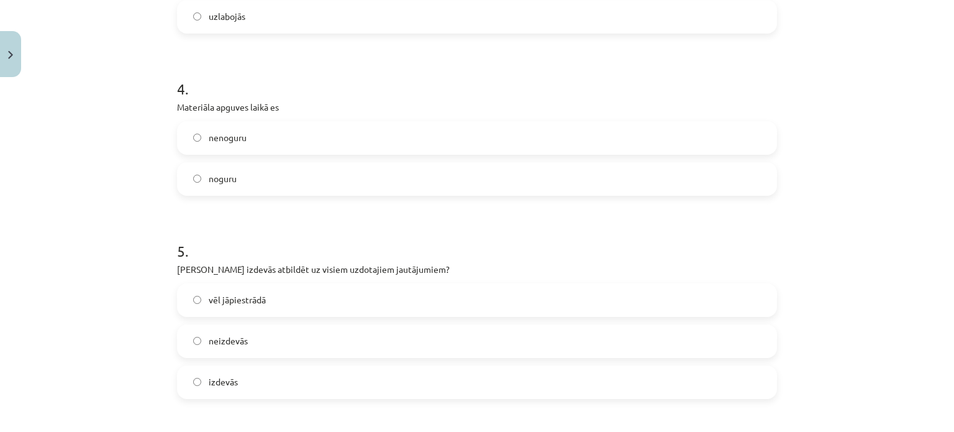
click at [240, 378] on label "izdevās" at bounding box center [476, 381] width 597 height 31
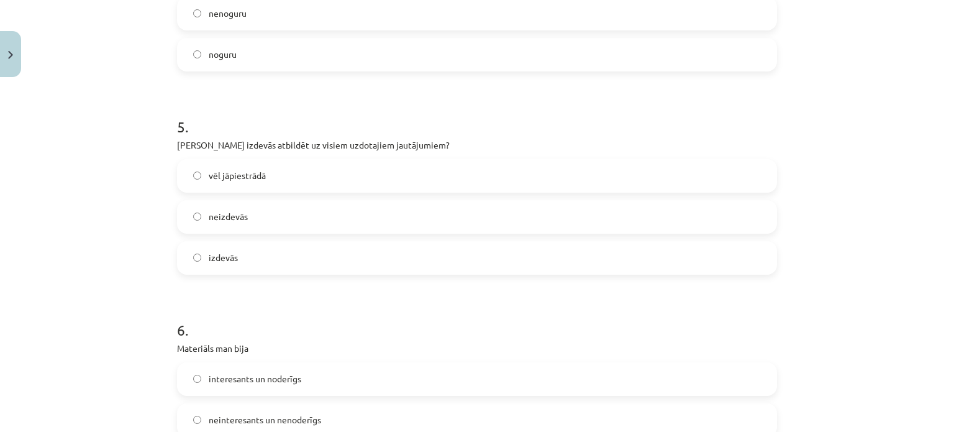
scroll to position [1118, 0]
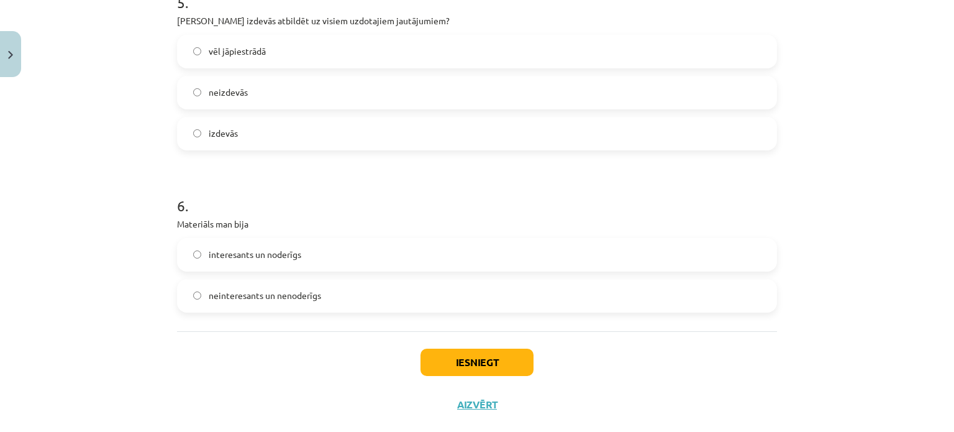
click at [325, 251] on label "interesants un noderīgs" at bounding box center [476, 254] width 597 height 31
click at [437, 358] on button "Iesniegt" at bounding box center [476, 361] width 113 height 27
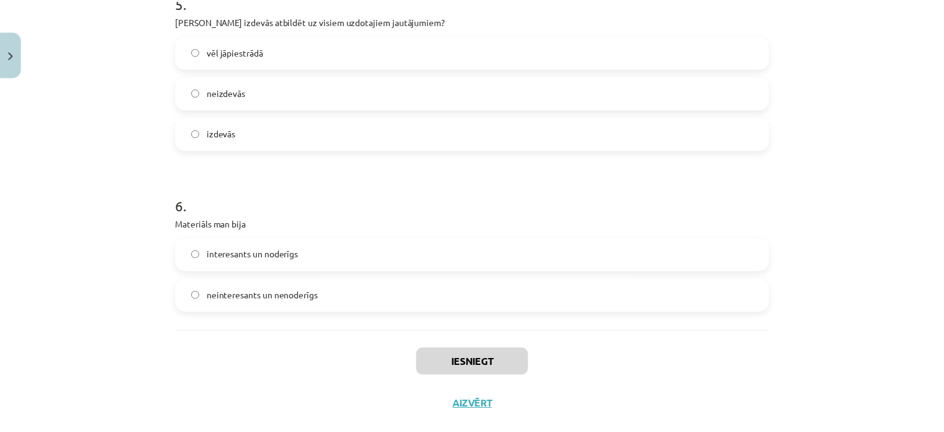
scroll to position [310, 0]
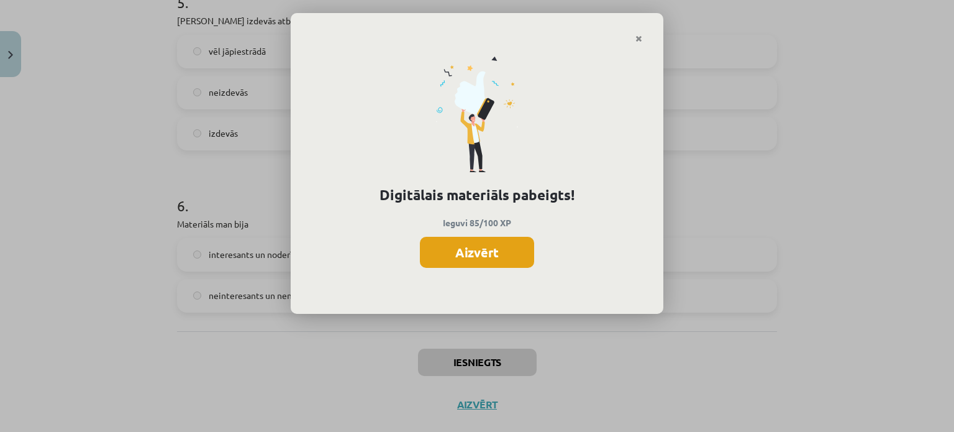
click at [501, 250] on button "Aizvērt" at bounding box center [477, 252] width 114 height 31
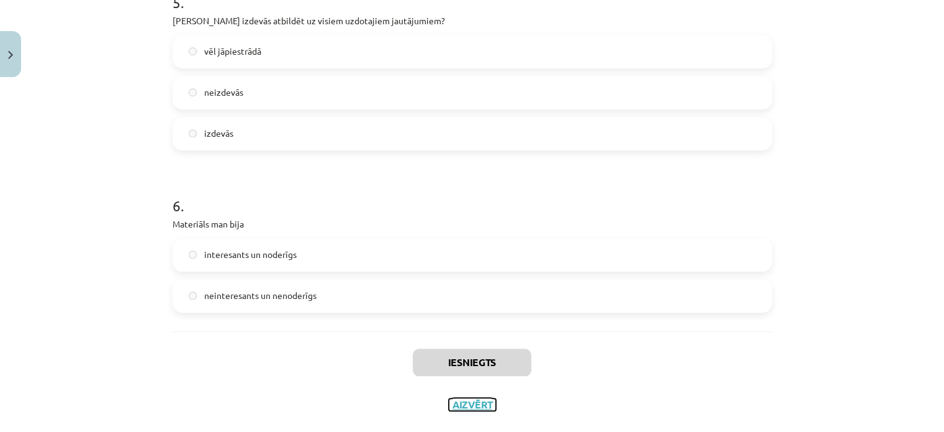
click at [469, 405] on button "Aizvērt" at bounding box center [472, 404] width 47 height 12
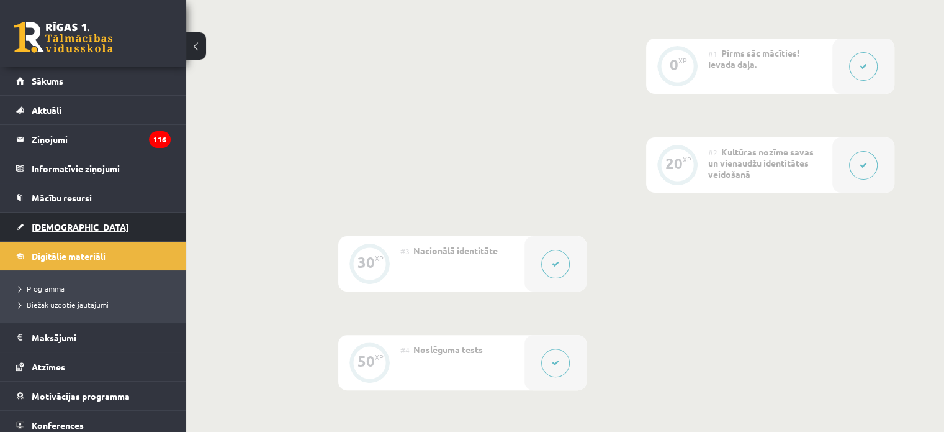
click at [60, 214] on link "[DEMOGRAPHIC_DATA]" at bounding box center [93, 226] width 155 height 29
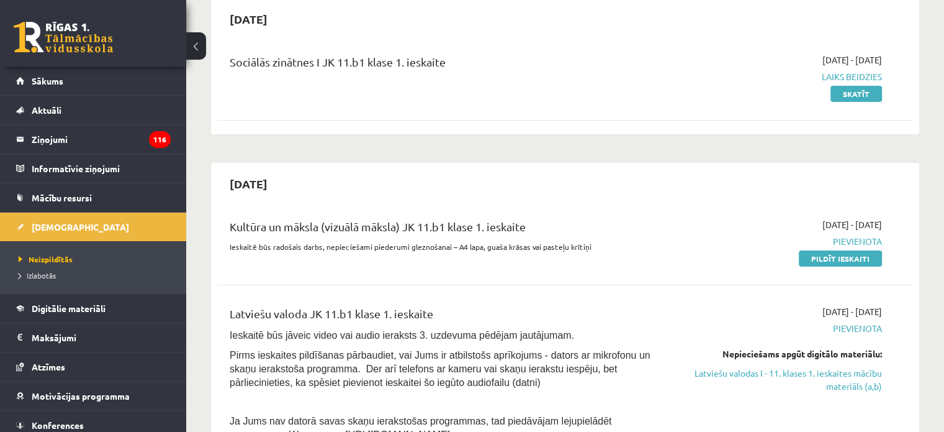
scroll to position [248, 0]
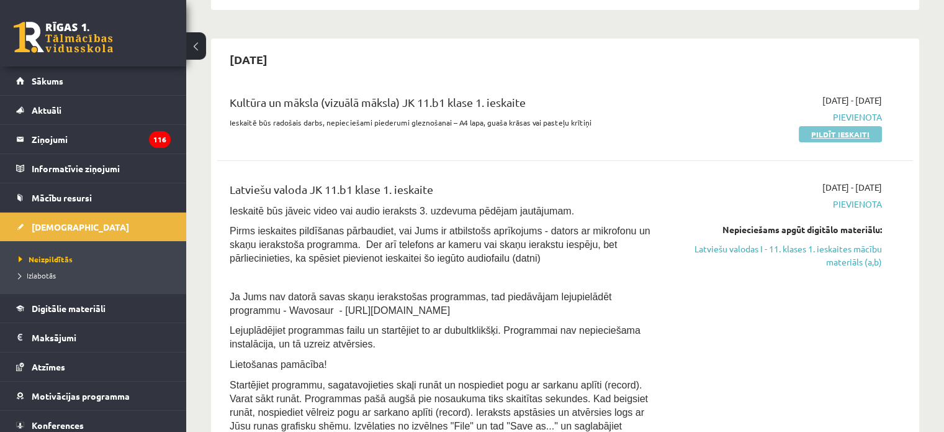
click at [824, 134] on link "Pildīt ieskaiti" at bounding box center [840, 134] width 83 height 16
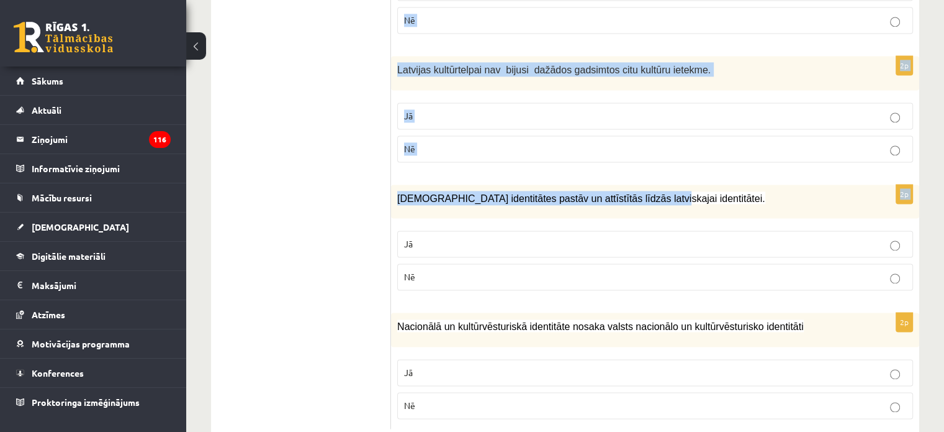
scroll to position [1825, 0]
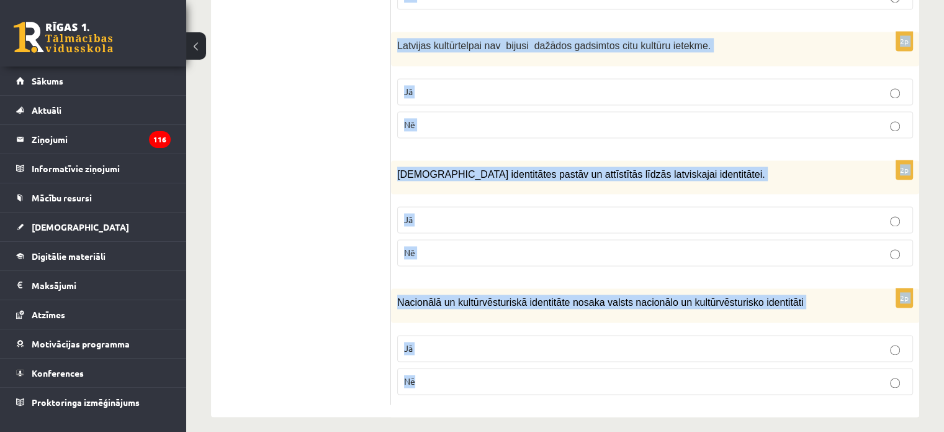
drag, startPoint x: 397, startPoint y: 97, endPoint x: 646, endPoint y: 373, distance: 371.9
copy form "Loremipsumd sitametc ad elitseddoeiu temporinc utl etdolor magnaa enimadmi veni…"
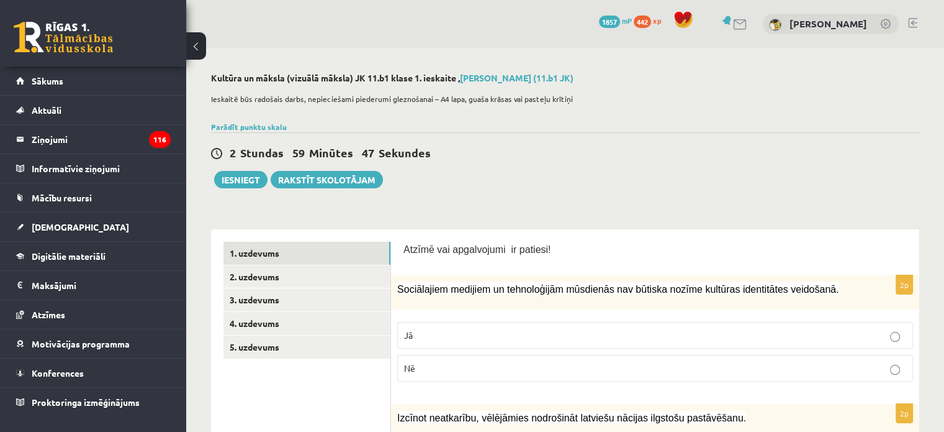
scroll to position [62, 0]
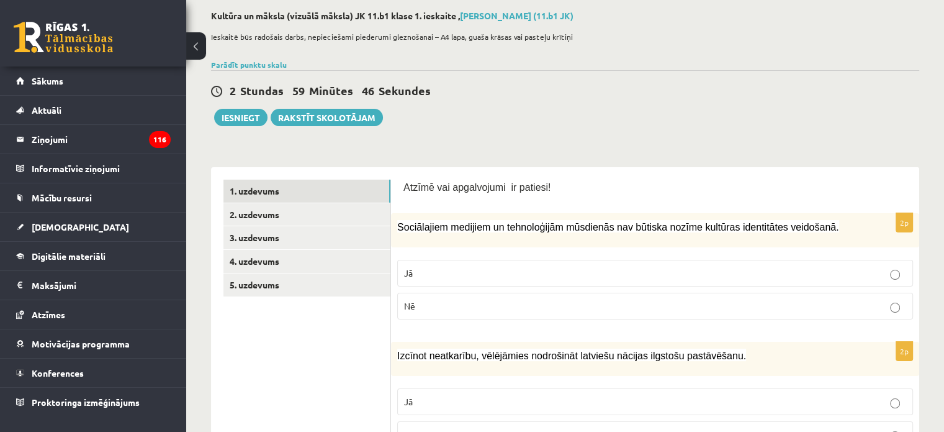
click at [419, 296] on label "Nē" at bounding box center [655, 305] width 516 height 27
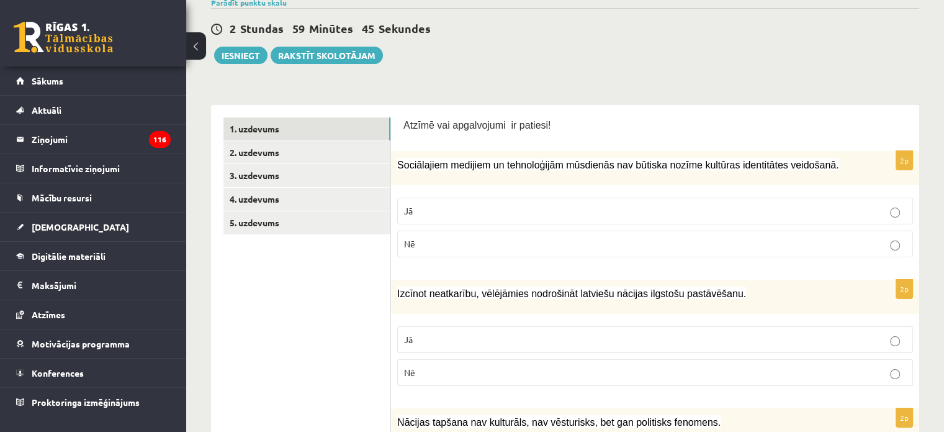
scroll to position [186, 0]
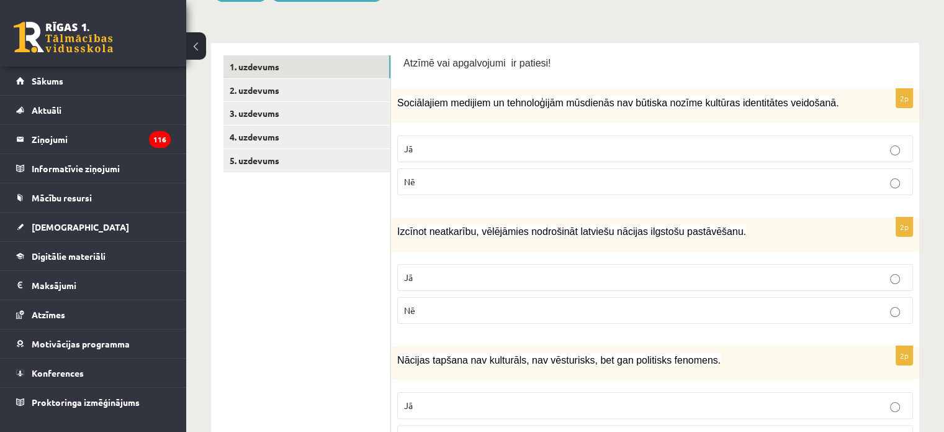
click at [420, 275] on p "Jā" at bounding box center [655, 277] width 502 height 13
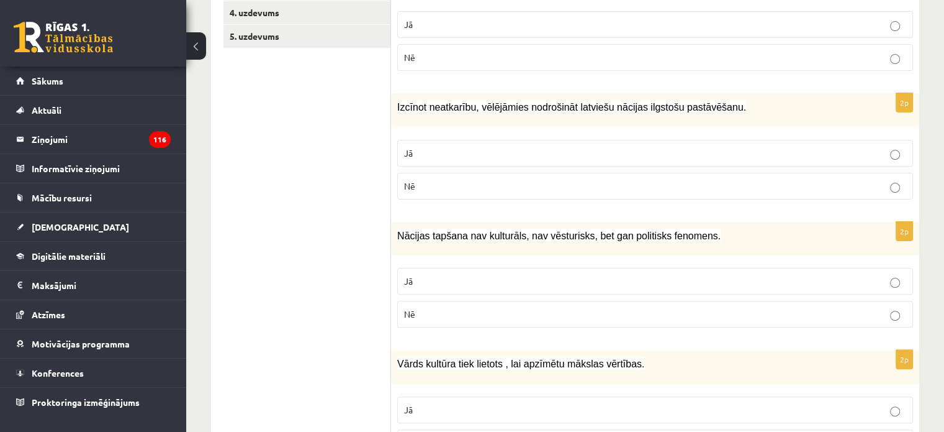
click at [430, 315] on p "Nē" at bounding box center [655, 313] width 502 height 13
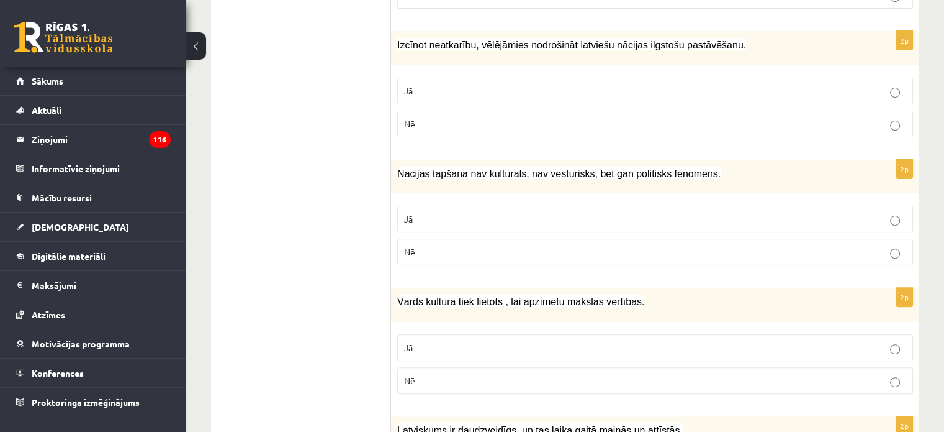
scroll to position [435, 0]
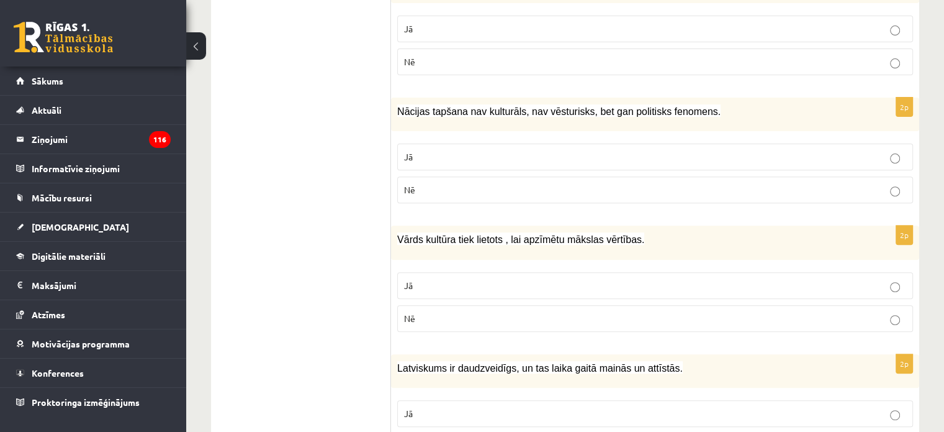
click at [445, 281] on p "Jā" at bounding box center [655, 285] width 502 height 13
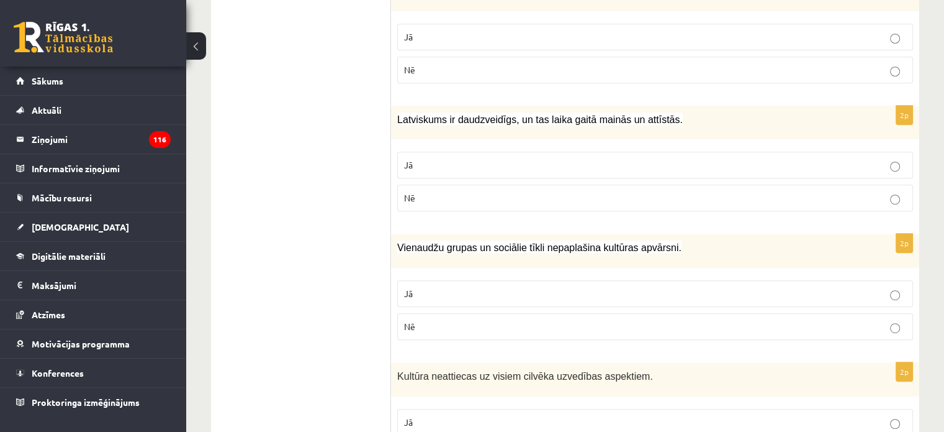
scroll to position [745, 0]
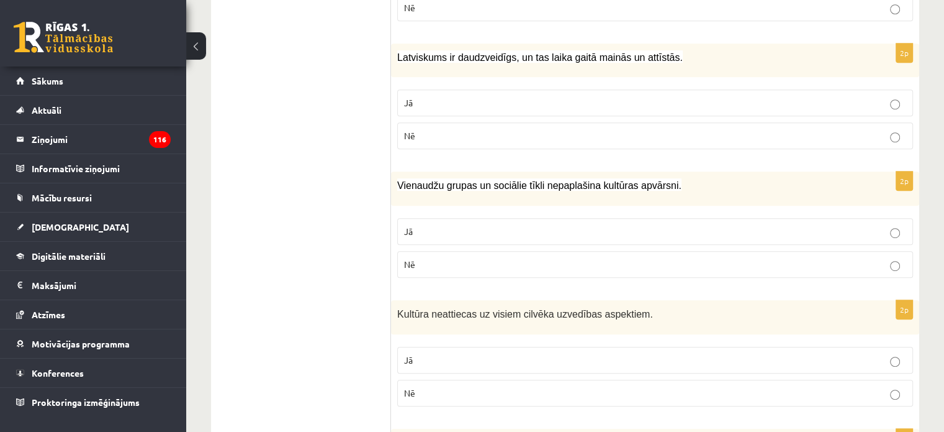
click at [414, 104] on p "Jā" at bounding box center [655, 102] width 502 height 13
click at [450, 269] on label "Nē" at bounding box center [655, 264] width 516 height 27
click at [435, 386] on p "Nē" at bounding box center [655, 392] width 502 height 13
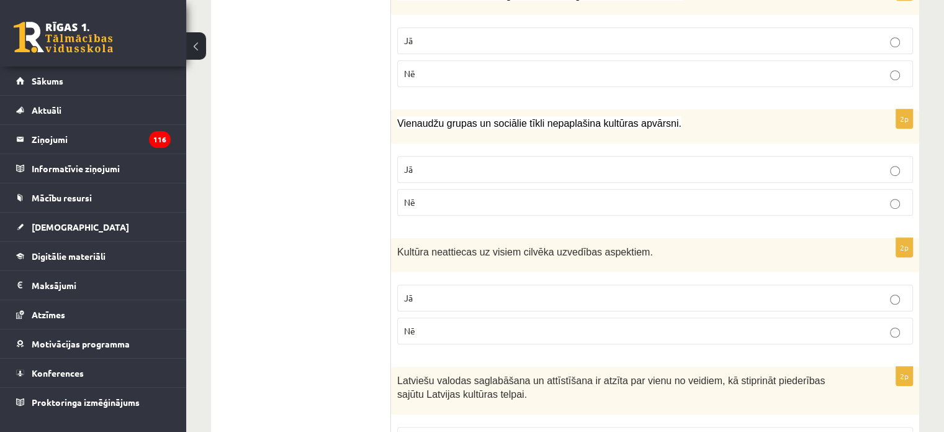
scroll to position [869, 0]
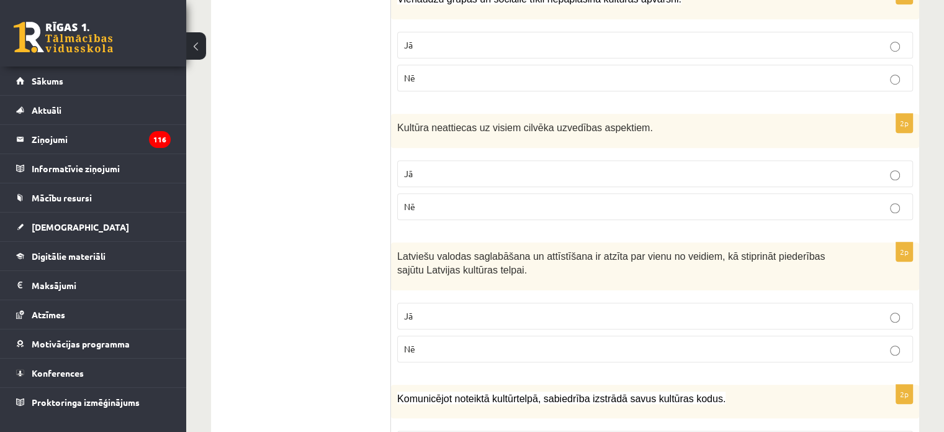
click at [428, 309] on p "Jā" at bounding box center [655, 315] width 502 height 13
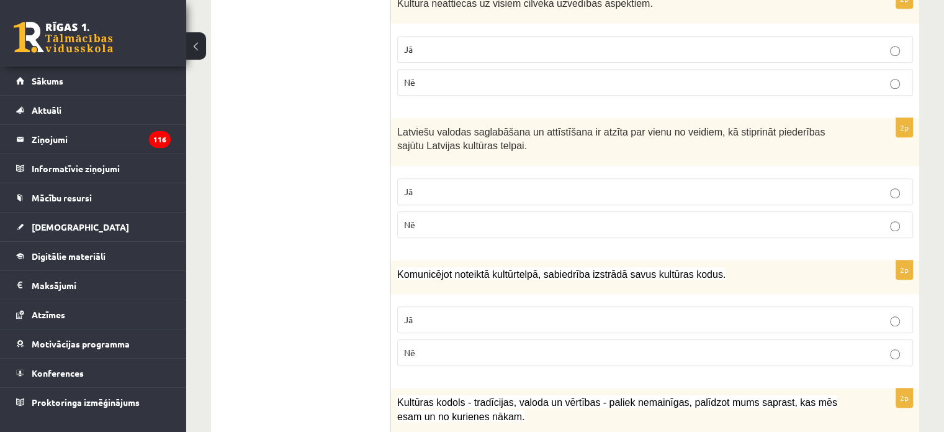
scroll to position [1118, 0]
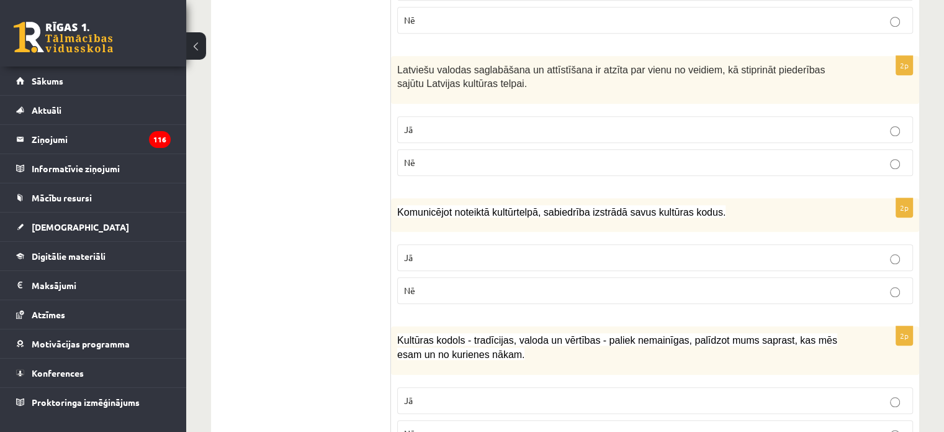
click at [445, 252] on p "Jā" at bounding box center [655, 257] width 502 height 13
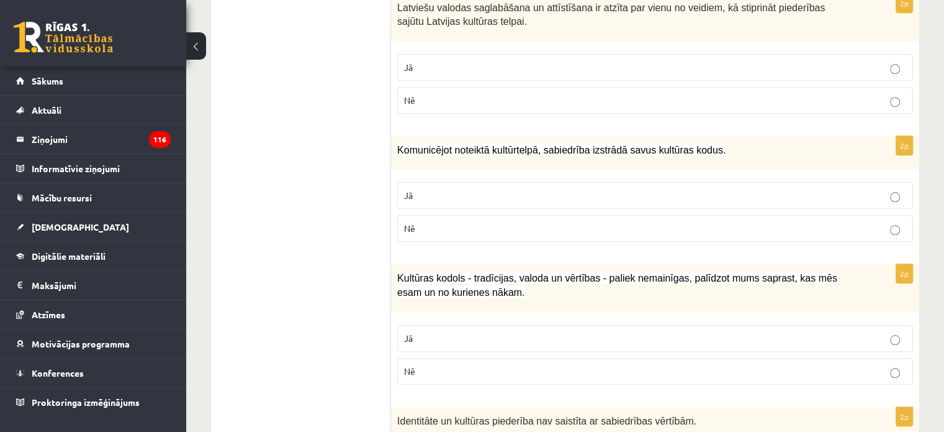
click at [427, 340] on label "Jā" at bounding box center [655, 338] width 516 height 27
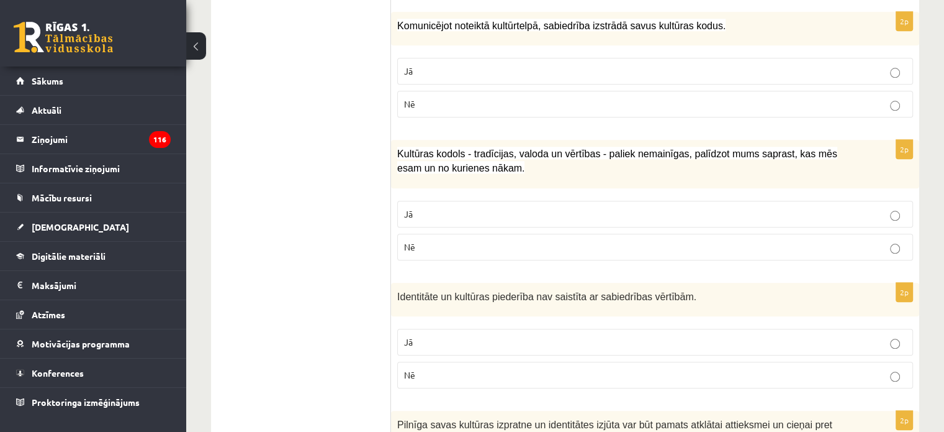
click at [427, 373] on p "Nē" at bounding box center [655, 374] width 502 height 13
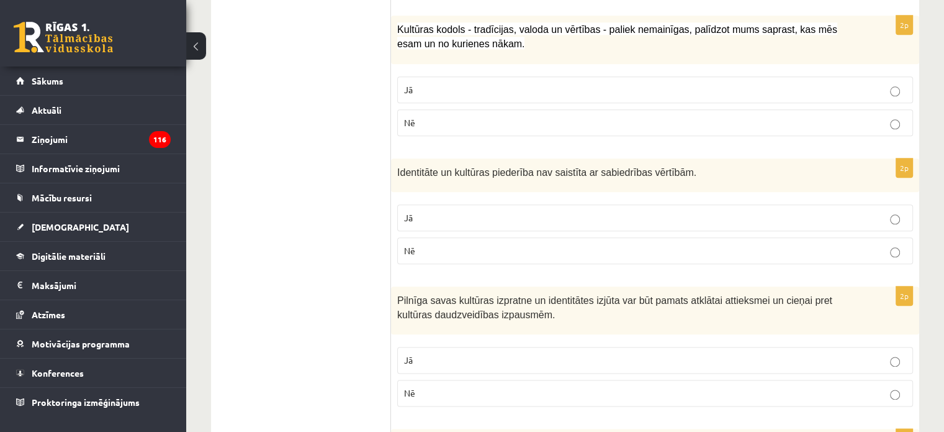
drag, startPoint x: 435, startPoint y: 355, endPoint x: 438, endPoint y: 341, distance: 14.5
click at [436, 355] on p "Jā" at bounding box center [655, 359] width 502 height 13
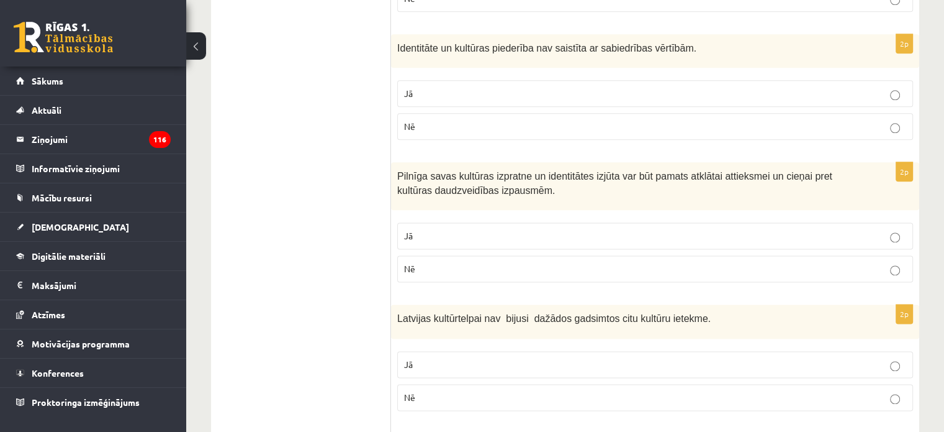
scroll to position [1677, 0]
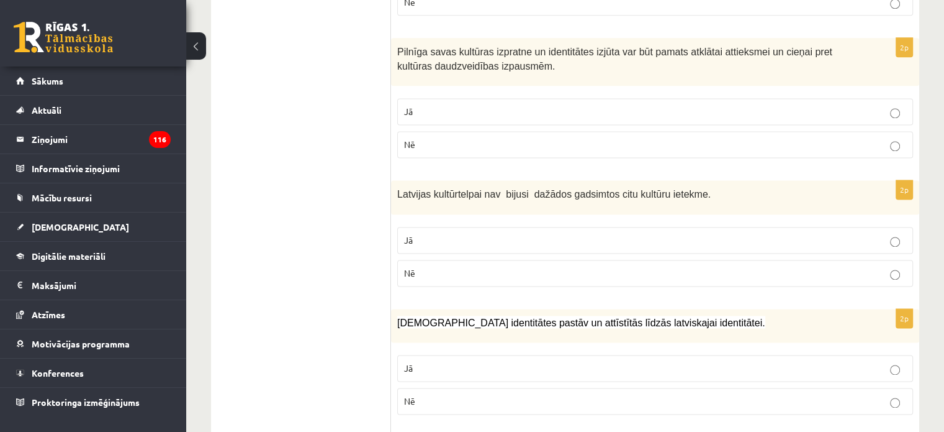
click at [472, 266] on p "Nē" at bounding box center [655, 272] width 502 height 13
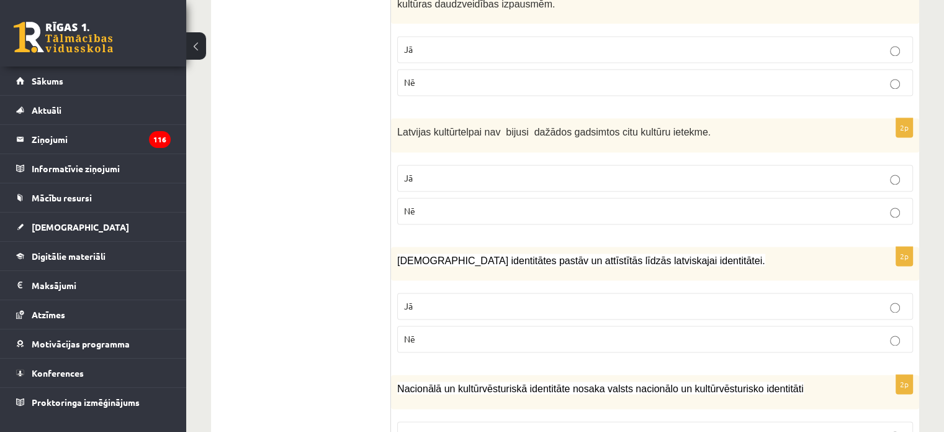
click at [439, 300] on p "Jā" at bounding box center [655, 305] width 502 height 13
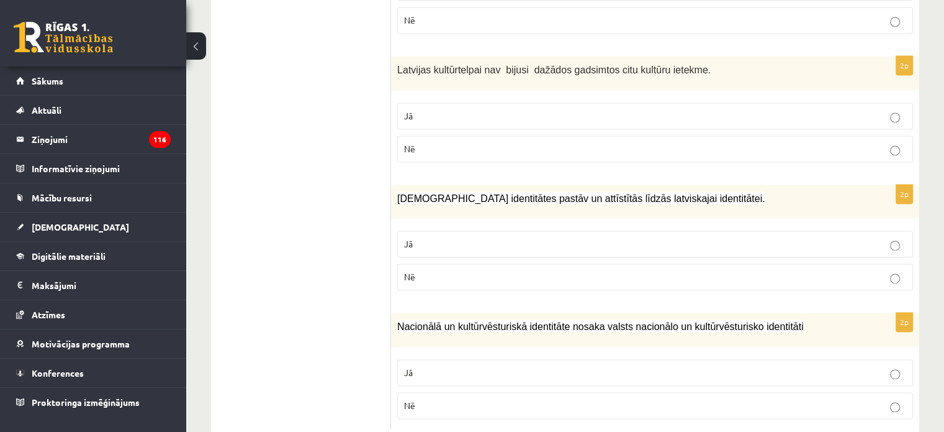
scroll to position [1825, 0]
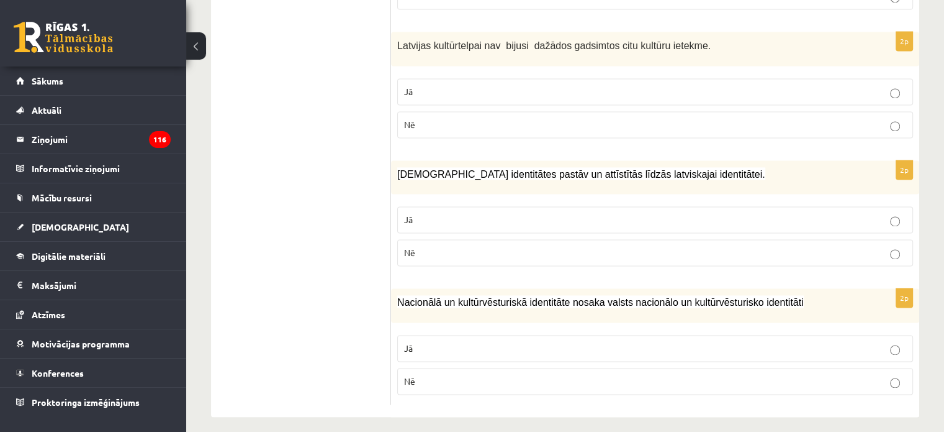
click at [416, 368] on label "Nē" at bounding box center [655, 381] width 516 height 27
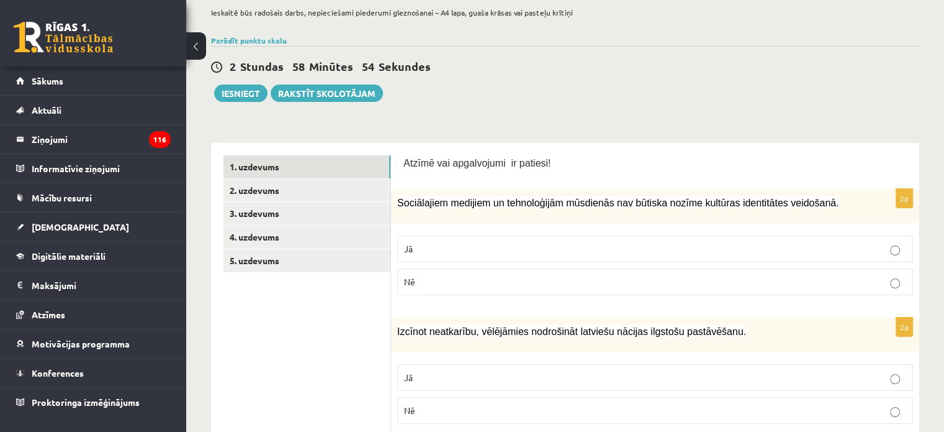
scroll to position [0, 0]
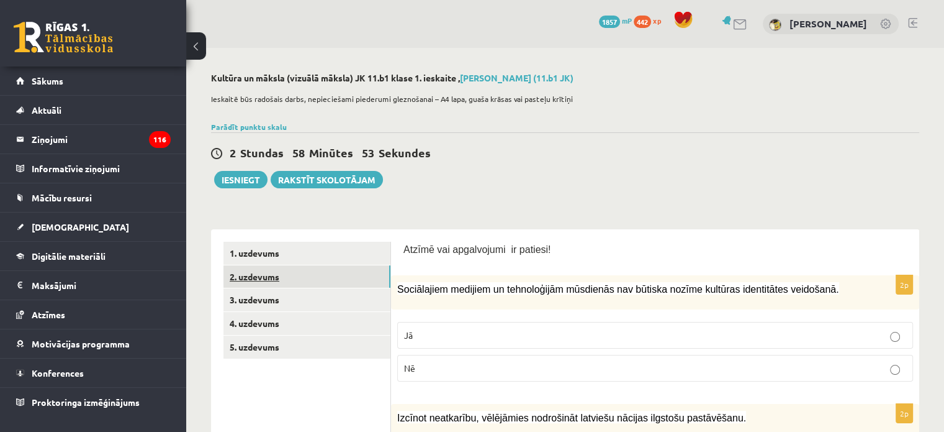
click at [278, 273] on link "2. uzdevums" at bounding box center [307, 276] width 167 height 23
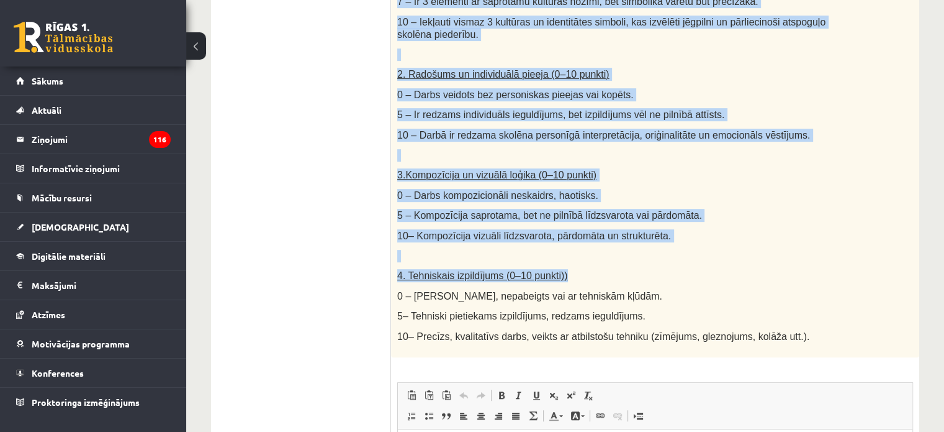
scroll to position [683, 0]
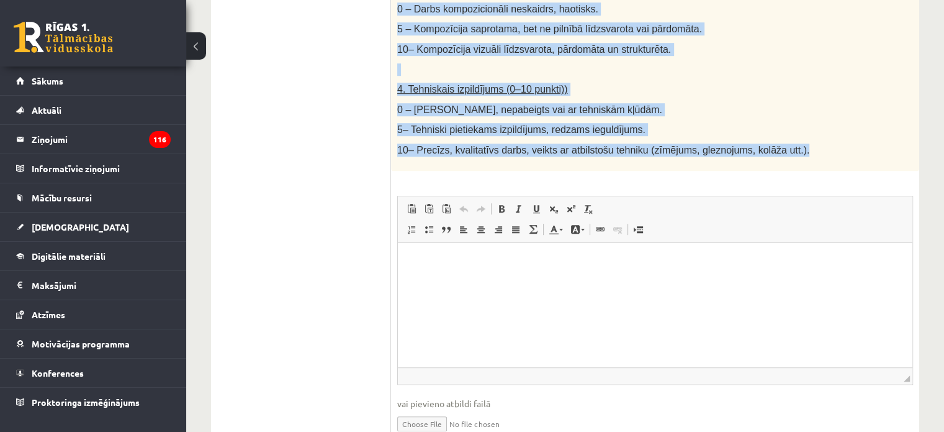
drag, startPoint x: 403, startPoint y: 140, endPoint x: 797, endPoint y: 146, distance: 393.7
copy div "Radošs darbs. Izveido vizuālu mākslas darbu (zīmējumu, gleznu vai kolāžu), kas …"
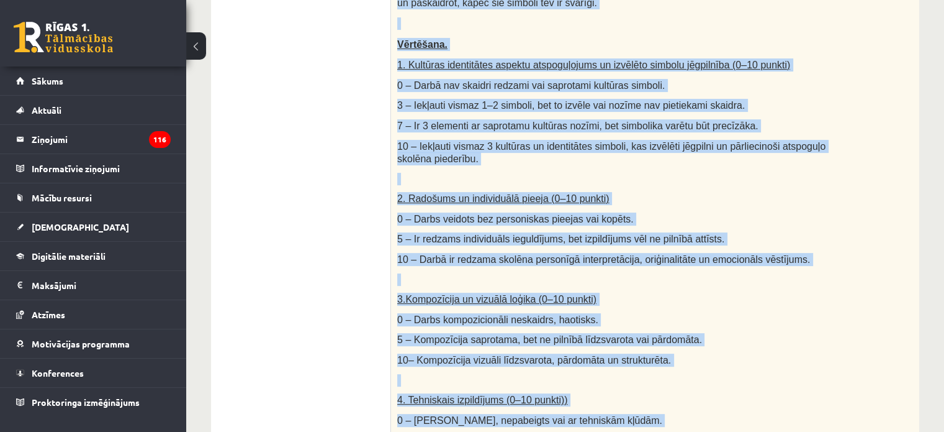
scroll to position [62, 0]
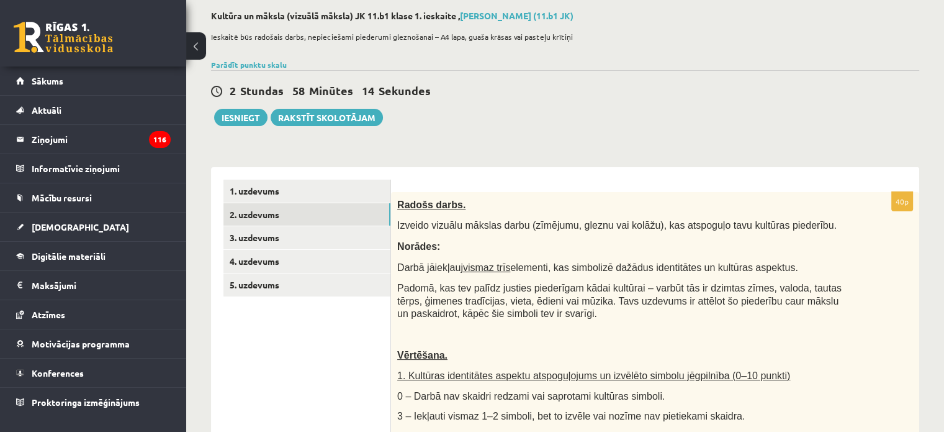
click at [545, 103] on div "2 Stundas 58 Minūtes 14 Sekundes Ieskaite saglabāta! Iesniegt Rakstīt skolotājam" at bounding box center [565, 98] width 708 height 56
click at [287, 243] on link "3. uzdevums" at bounding box center [307, 237] width 167 height 23
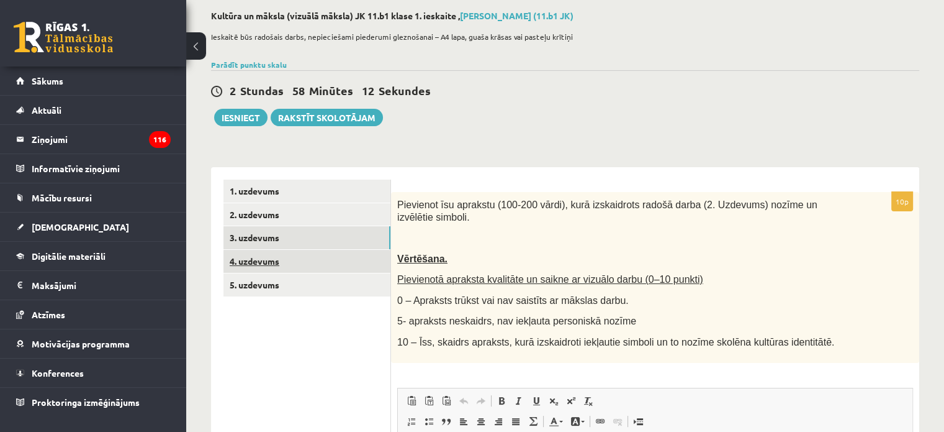
scroll to position [0, 0]
click at [289, 259] on link "4. uzdevums" at bounding box center [307, 261] width 167 height 23
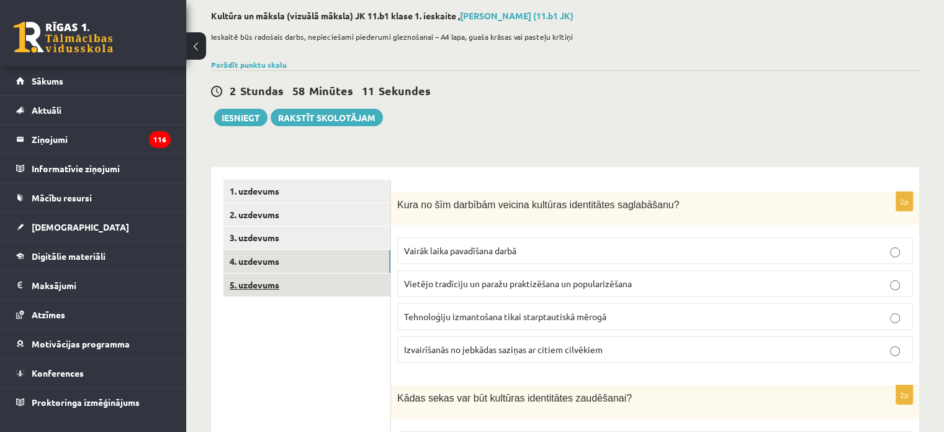
click at [279, 282] on link "5. uzdevums" at bounding box center [307, 284] width 167 height 23
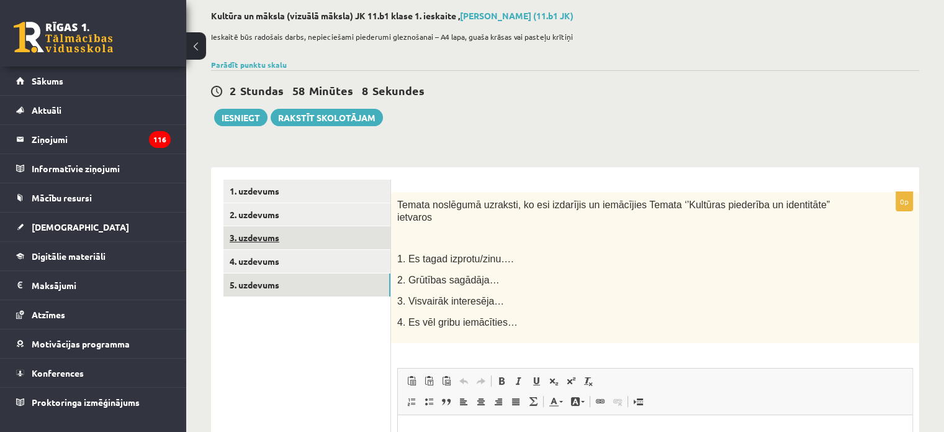
click at [271, 247] on link "3. uzdevums" at bounding box center [307, 237] width 167 height 23
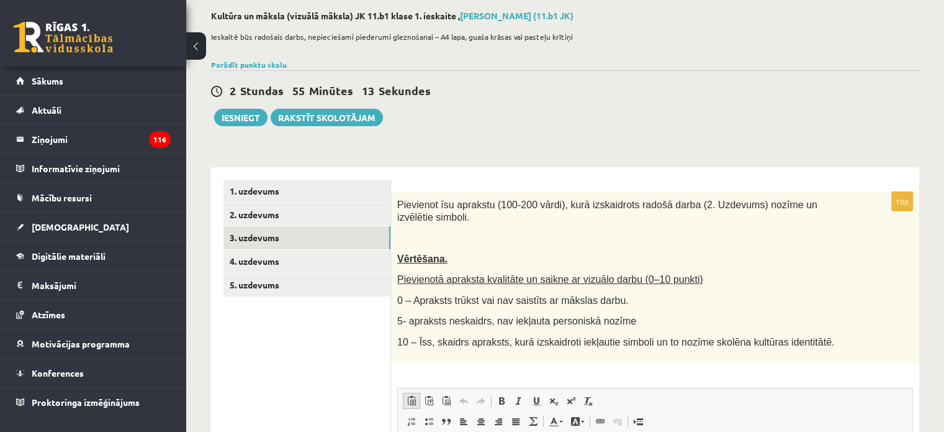
scroll to position [186, 0]
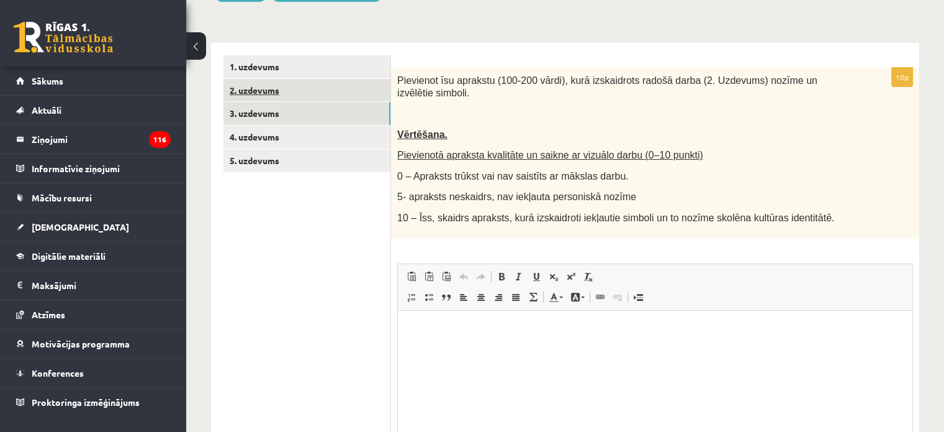
click at [297, 94] on link "2. uzdevums" at bounding box center [307, 90] width 167 height 23
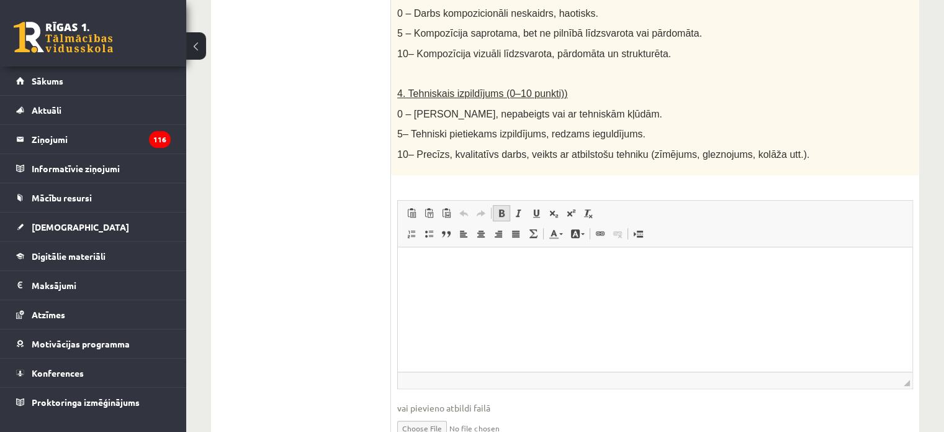
scroll to position [741, 0]
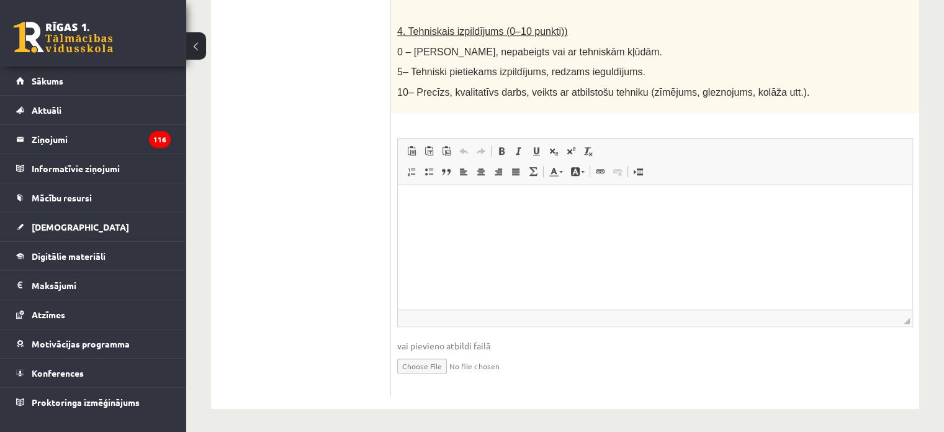
click at [432, 366] on input "file" at bounding box center [655, 364] width 516 height 25
type input "**********"
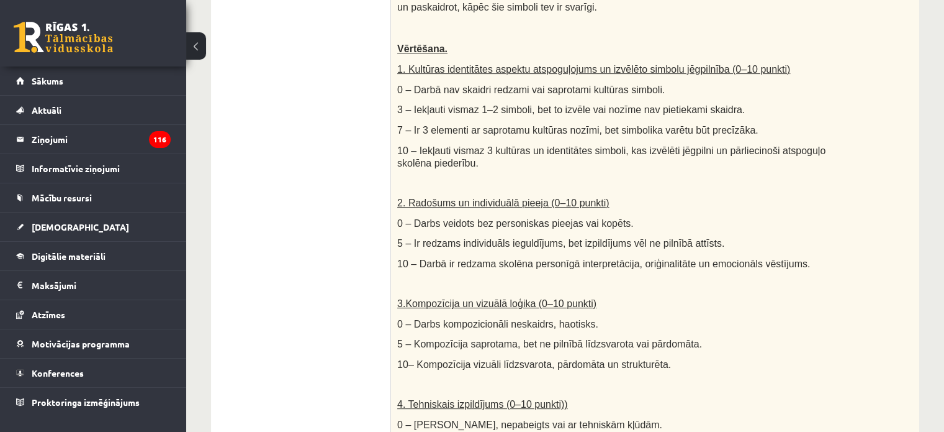
scroll to position [244, 0]
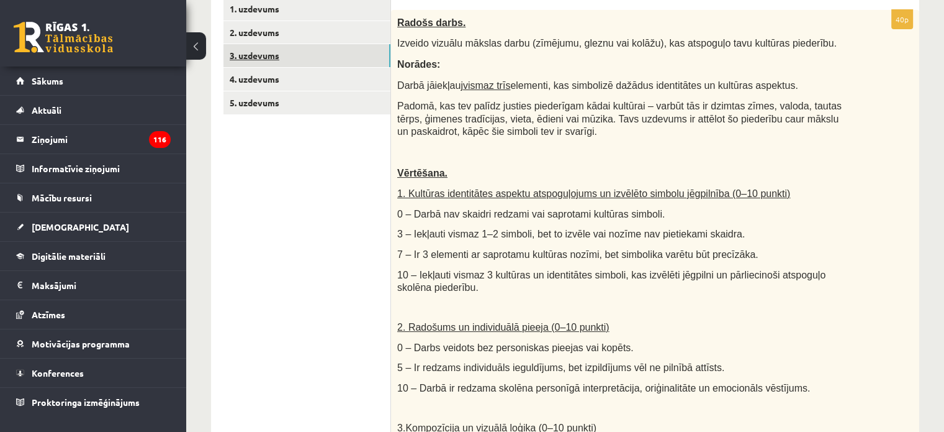
click at [309, 56] on link "3. uzdevums" at bounding box center [307, 55] width 167 height 23
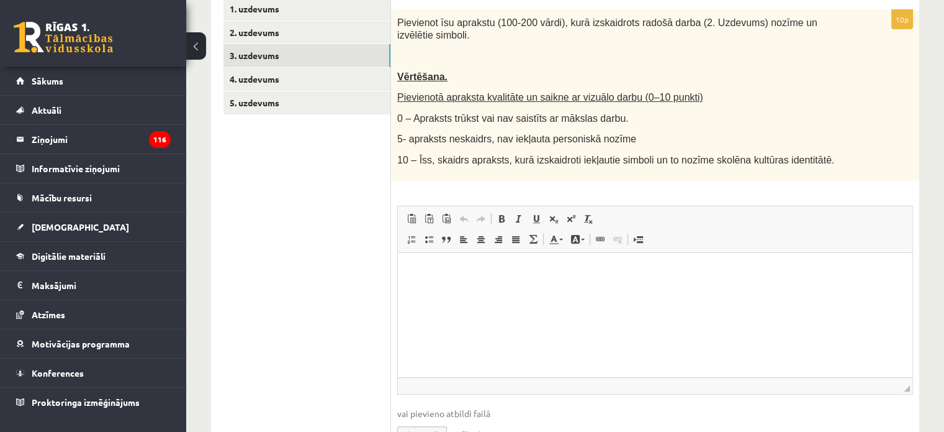
scroll to position [0, 0]
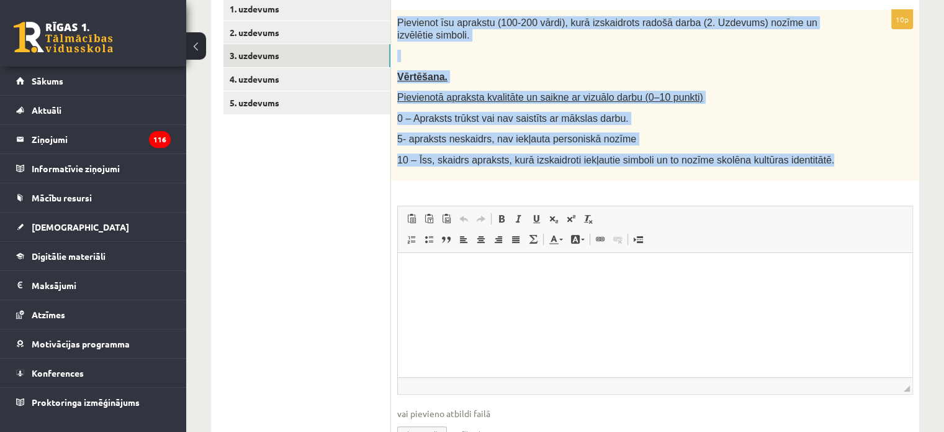
drag, startPoint x: 398, startPoint y: 20, endPoint x: 815, endPoint y: 138, distance: 433.2
click at [815, 138] on div "Pievienot īsu aprakstu (100-200 vārdi), kurā izskaidrots radošā darba (2. Uzdev…" at bounding box center [655, 95] width 528 height 171
copy div "Pievienot īsu aprakstu (100-200 vārdi), kurā izskaidrots radošā darba (2. Uzdev…"
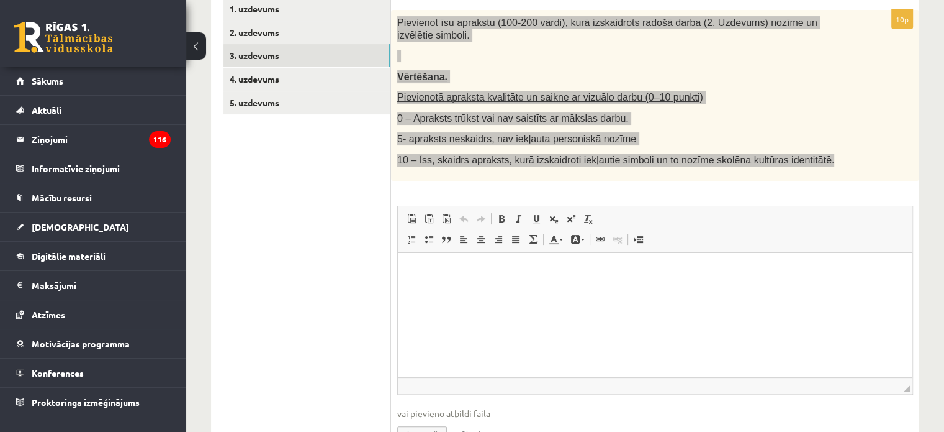
click at [430, 290] on html at bounding box center [655, 271] width 515 height 38
paste body "Визуальный текстовый редактор, wiswyg-editor-user-answer-47433965890260"
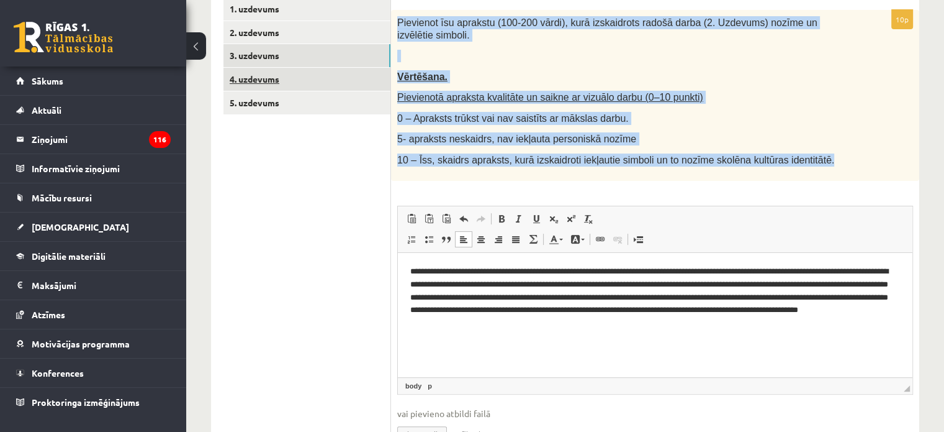
click at [276, 77] on link "4. uzdevums" at bounding box center [307, 79] width 167 height 23
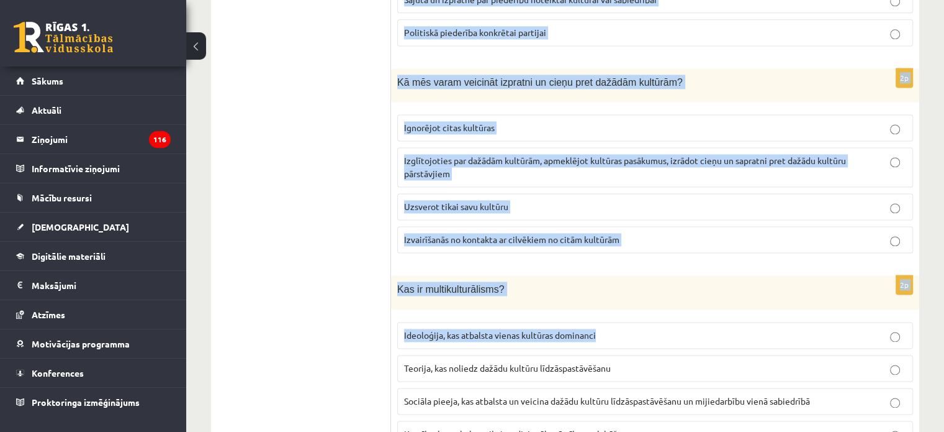
scroll to position [1786, 0]
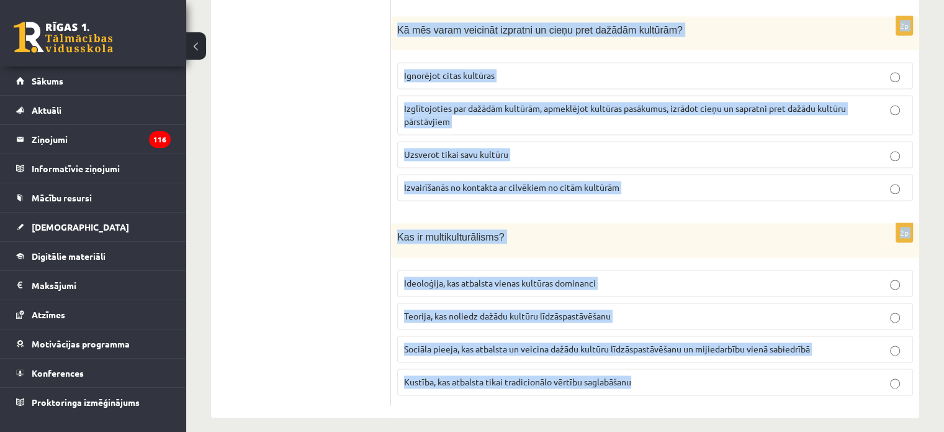
drag, startPoint x: 405, startPoint y: 144, endPoint x: 643, endPoint y: 372, distance: 329.8
copy form "Kura no šīm darbībām veicina kultūras identitātes saglabāšanu? Vairāk laika pav…"
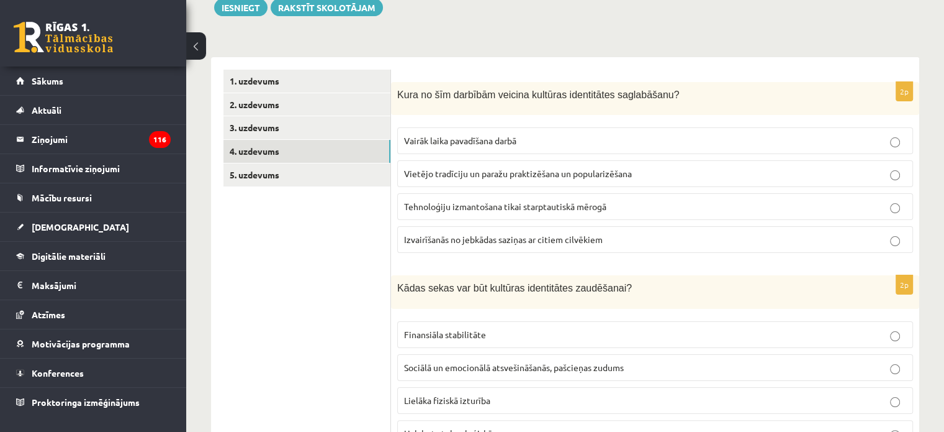
scroll to position [48, 0]
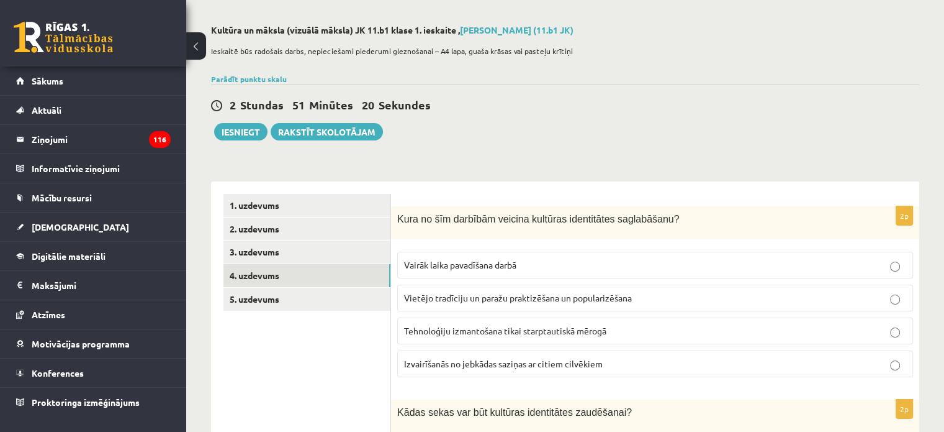
click at [480, 294] on span "Vietējo tradīciju un paražu praktizēšana un popularizēšana" at bounding box center [518, 297] width 228 height 11
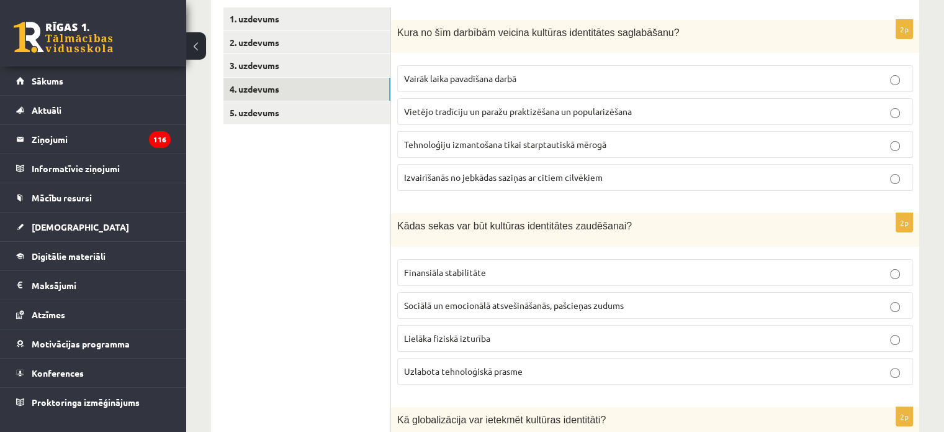
drag, startPoint x: 462, startPoint y: 306, endPoint x: 455, endPoint y: 285, distance: 22.2
click at [462, 305] on span "Sociālā un emocionālā atsvešināšanās, pašcieņas zudums" at bounding box center [514, 304] width 220 height 11
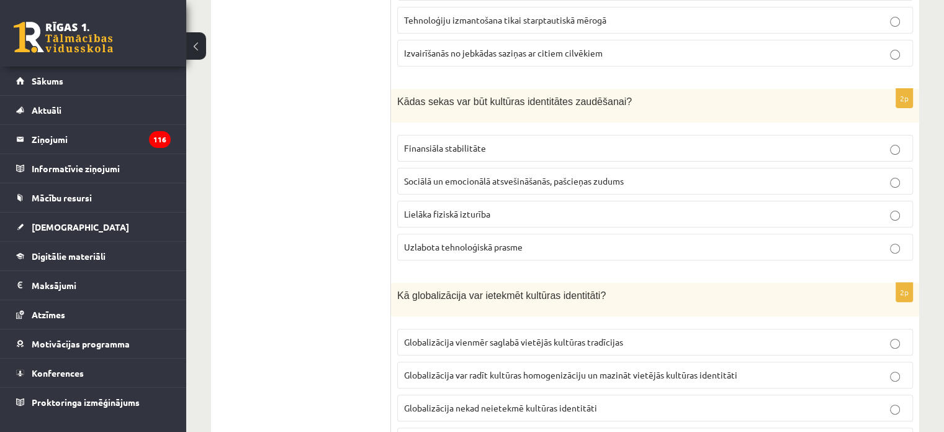
drag, startPoint x: 455, startPoint y: 335, endPoint x: 454, endPoint y: 323, distance: 12.4
click at [455, 336] on span "Globalizācija vienmēr saglabā vietējās kultūras tradīcijas" at bounding box center [513, 341] width 219 height 11
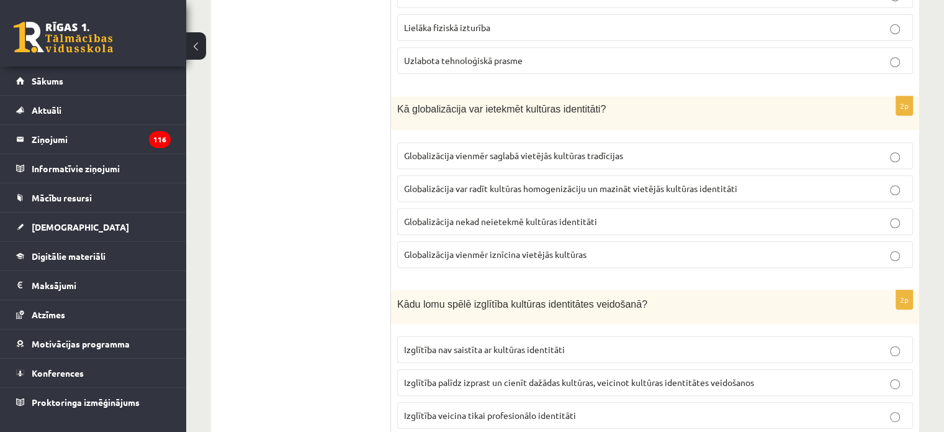
scroll to position [669, 0]
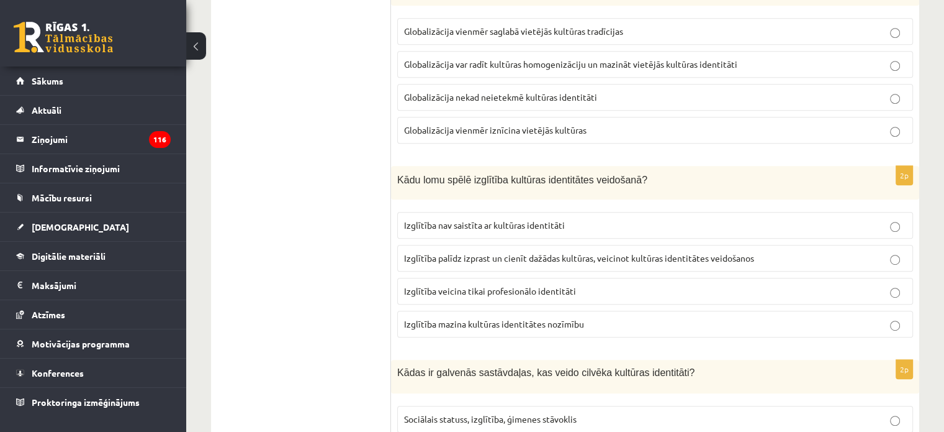
drag, startPoint x: 658, startPoint y: 251, endPoint x: 651, endPoint y: 245, distance: 9.2
click at [658, 252] on span "Izglītība palīdz izprast un cienīt dažādas kultūras, veicinot kultūras identitā…" at bounding box center [579, 257] width 350 height 11
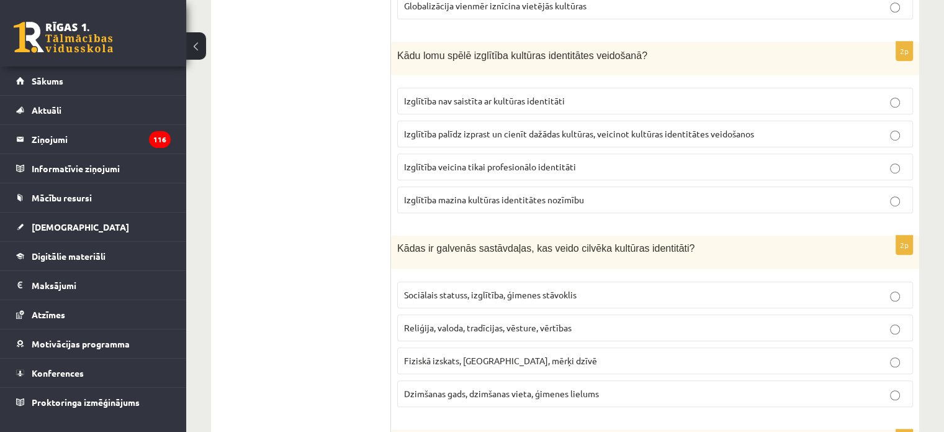
click at [585, 323] on p "Reliģija, valoda, tradīcijas, vēsture, vērtības" at bounding box center [655, 327] width 502 height 13
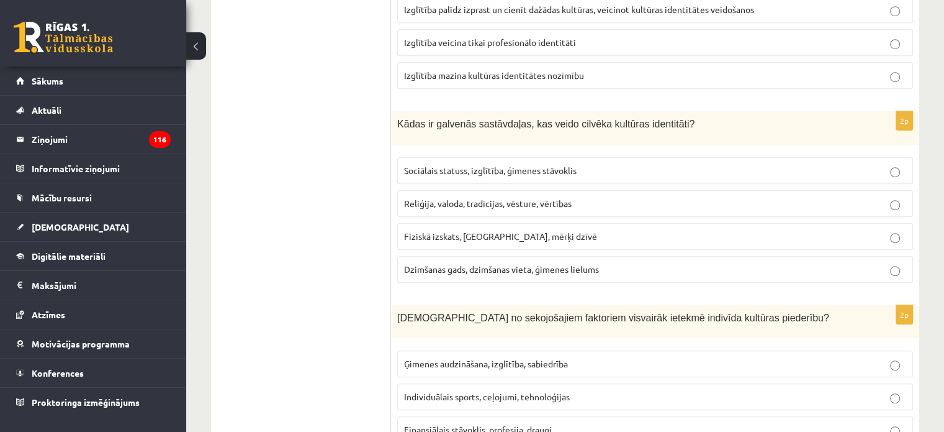
scroll to position [979, 0]
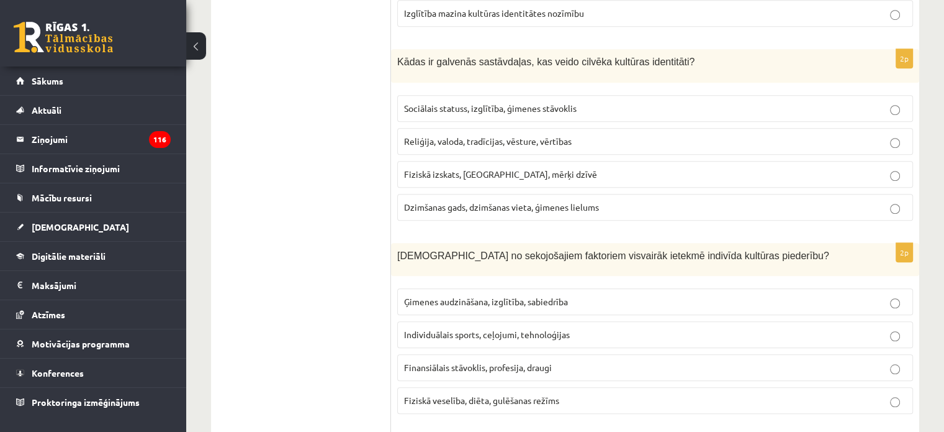
click at [565, 296] on span "Ģimenes audzināšana, izglītība, sabiedrība" at bounding box center [486, 301] width 164 height 11
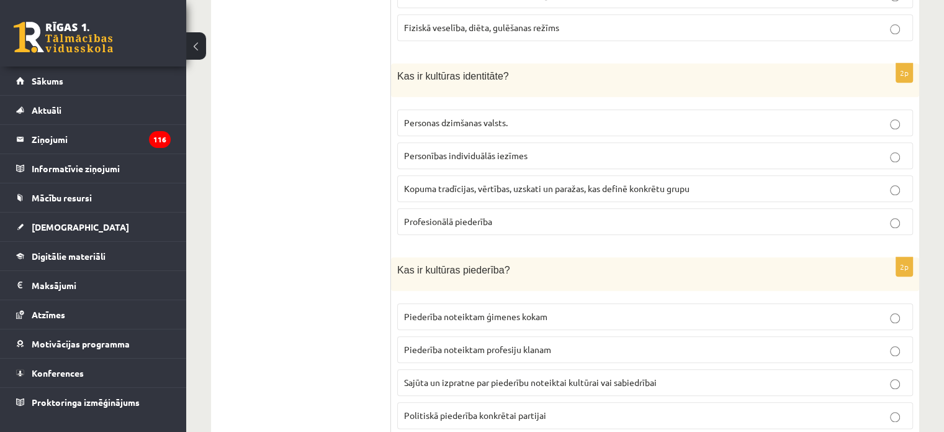
scroll to position [1414, 0]
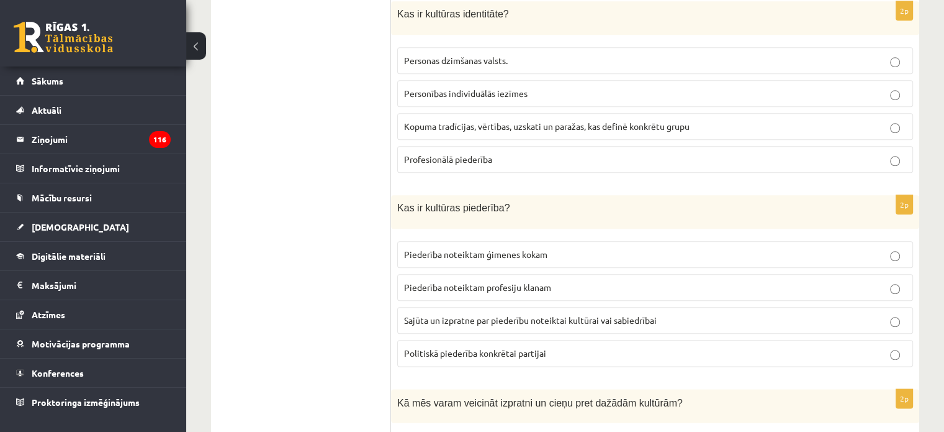
click at [514, 253] on p "Piederība noteiktam ģimenes kokam" at bounding box center [655, 254] width 502 height 13
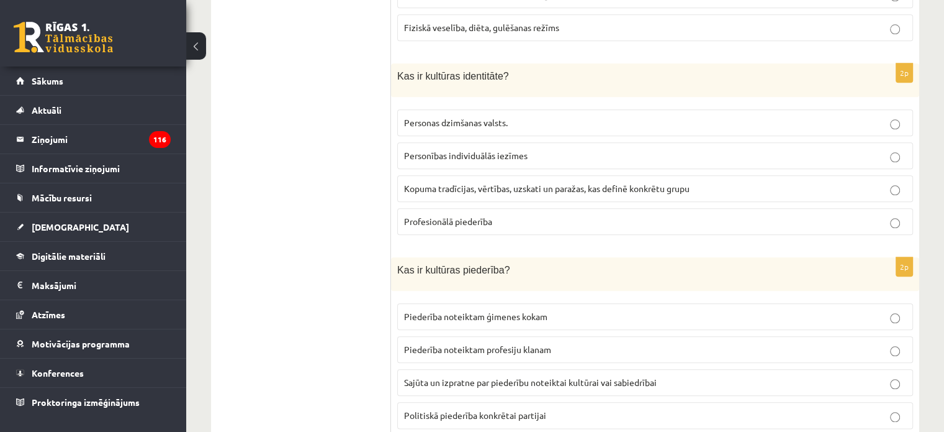
click at [502, 175] on label "Kopuma tradīcijas, vērtības, uzskati un paražas, kas definē konkrētu grupu" at bounding box center [655, 188] width 516 height 27
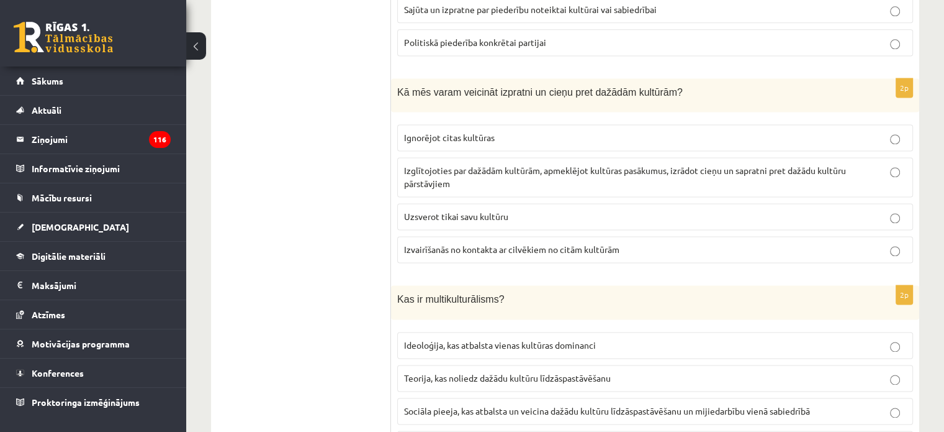
scroll to position [1786, 0]
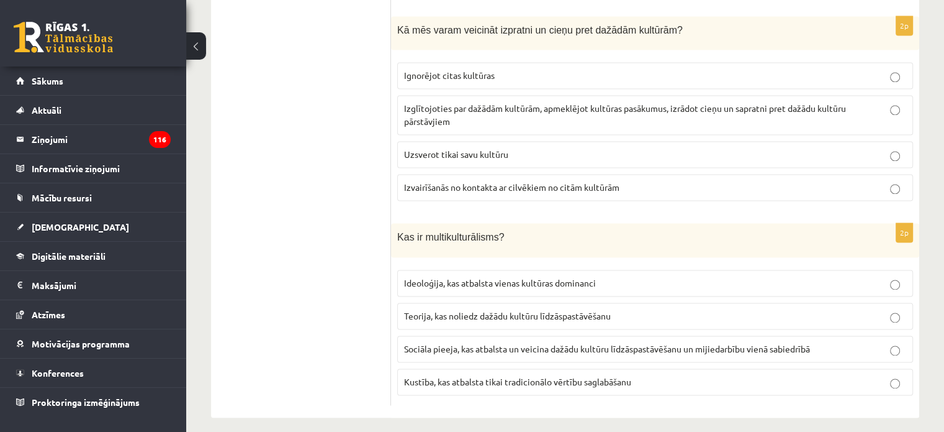
click at [524, 343] on span "Sociāla pieeja, kas atbalsta un veicina dažādu kultūru līdzāspastāvēšanu un mij…" at bounding box center [607, 348] width 406 height 11
drag, startPoint x: 555, startPoint y: 99, endPoint x: 547, endPoint y: 97, distance: 8.3
click at [554, 102] on span "Izglītojoties par dažādām kultūrām, apmeklējot kultūras pasākumus, izrādot cieņ…" at bounding box center [625, 114] width 442 height 24
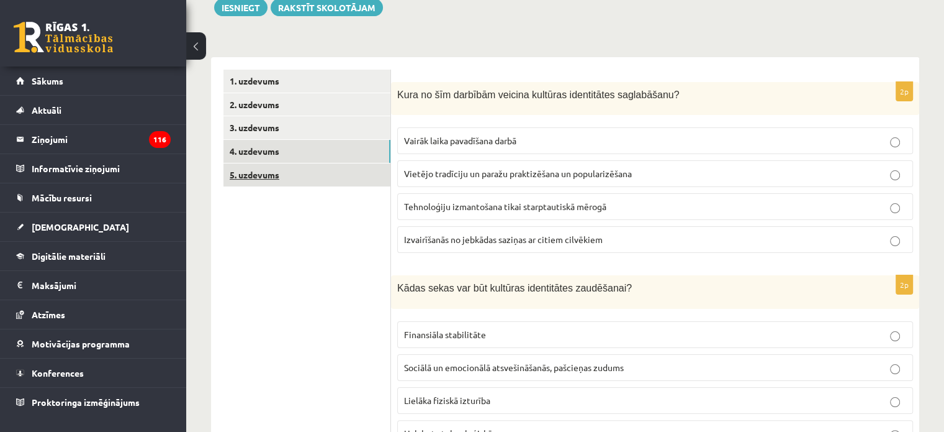
click at [309, 169] on link "5. uzdevums" at bounding box center [307, 174] width 167 height 23
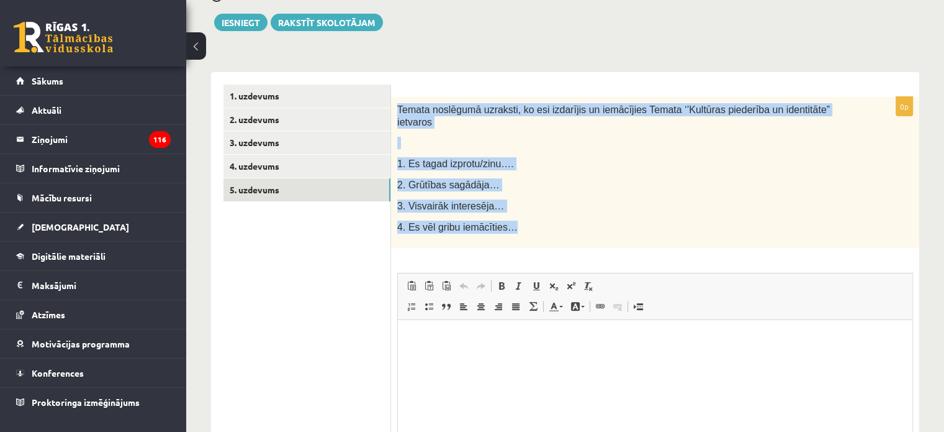
scroll to position [0, 0]
drag, startPoint x: 397, startPoint y: 109, endPoint x: 541, endPoint y: 209, distance: 174.8
click at [541, 209] on div "Temata noslēgumā uzraksti, ko esi izdarījis un iemācījies Temata ‘’Kultūras pie…" at bounding box center [655, 172] width 528 height 151
copy div "Temata noslēgumā uzraksti, ko esi izdarījis un iemācījies Temata ‘’Kultūras pie…"
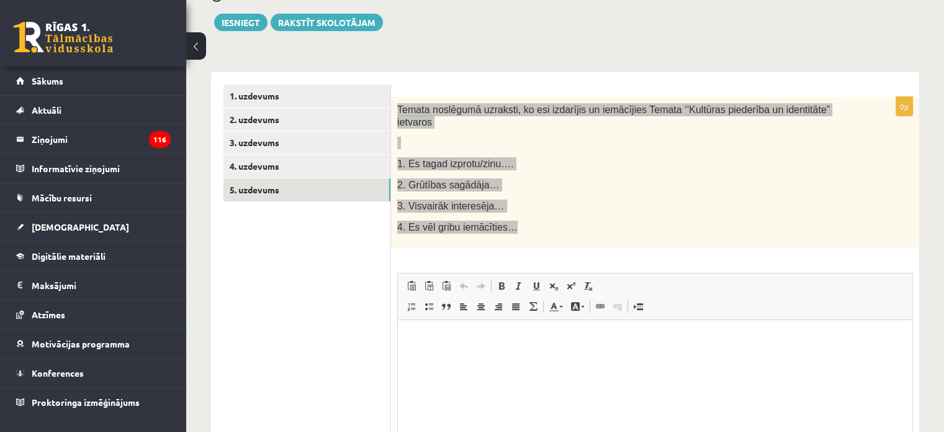
click at [504, 346] on html at bounding box center [655, 338] width 515 height 38
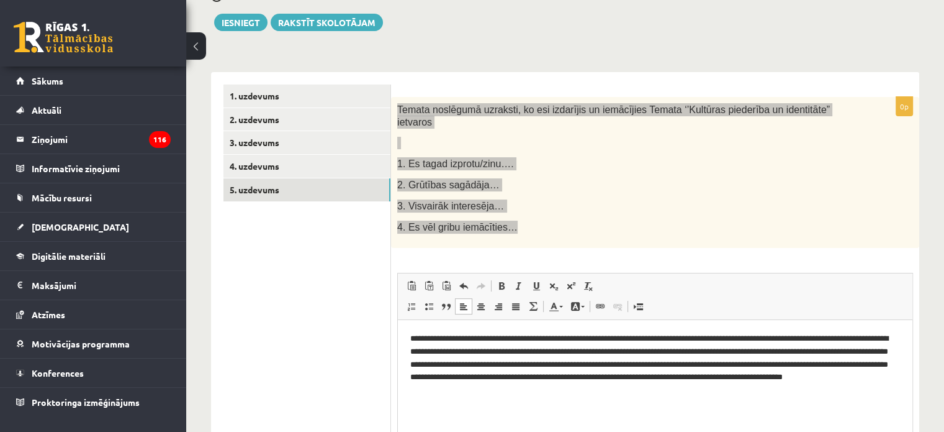
scroll to position [219, 0]
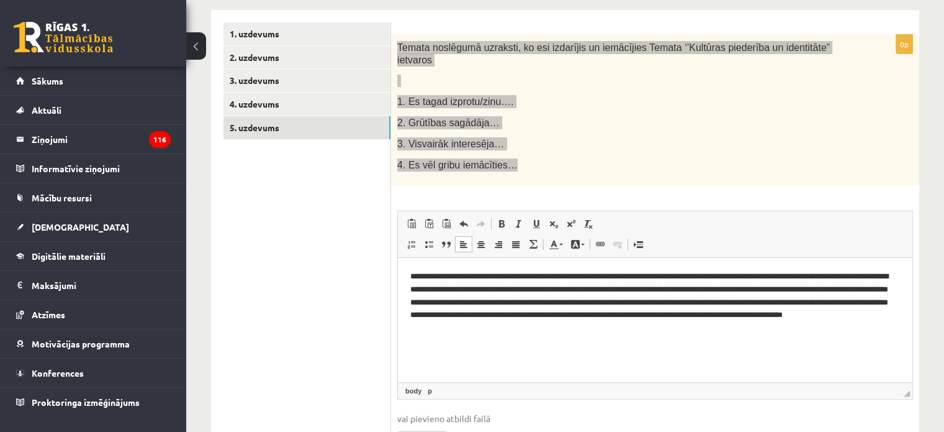
click at [569, 335] on html "**********" at bounding box center [655, 301] width 515 height 89
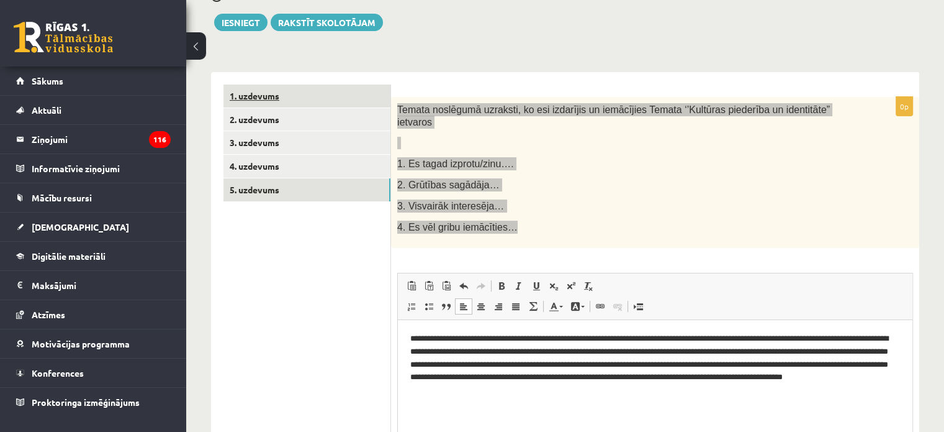
scroll to position [95, 0]
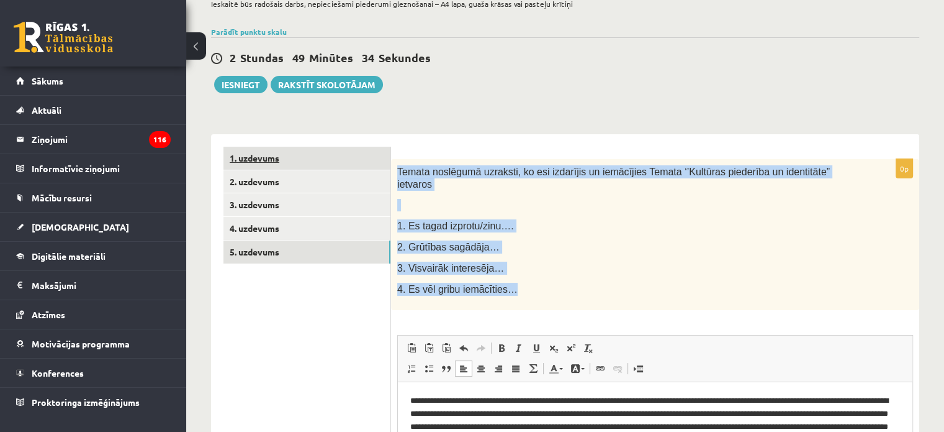
click at [266, 156] on link "1. uzdevums" at bounding box center [307, 158] width 167 height 23
